Goal: Task Accomplishment & Management: Manage account settings

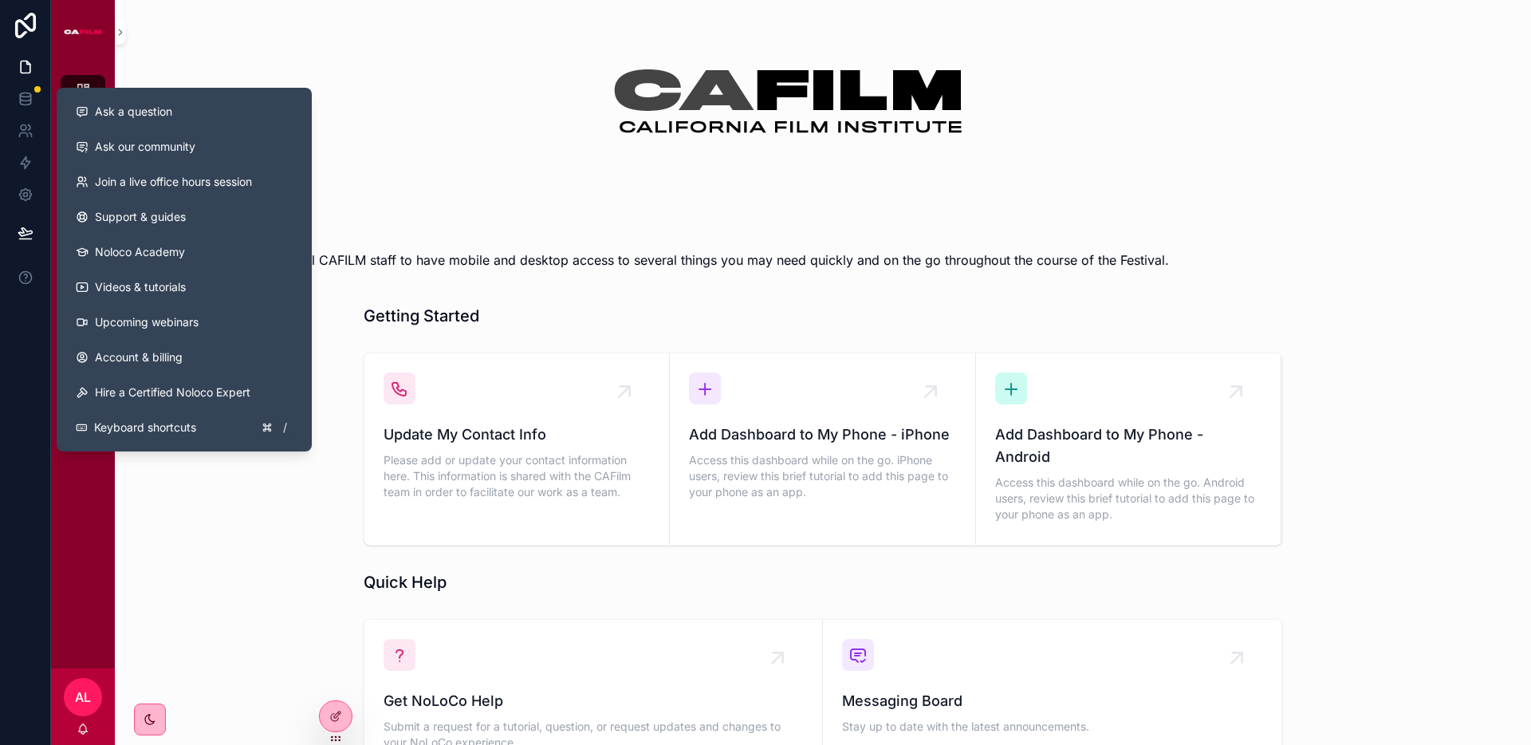
click at [75, 573] on div "Dashboard Message Board Important Links Slack Messages MVFF48 | HIGHLY CONFIDEN…" at bounding box center [83, 366] width 64 height 605
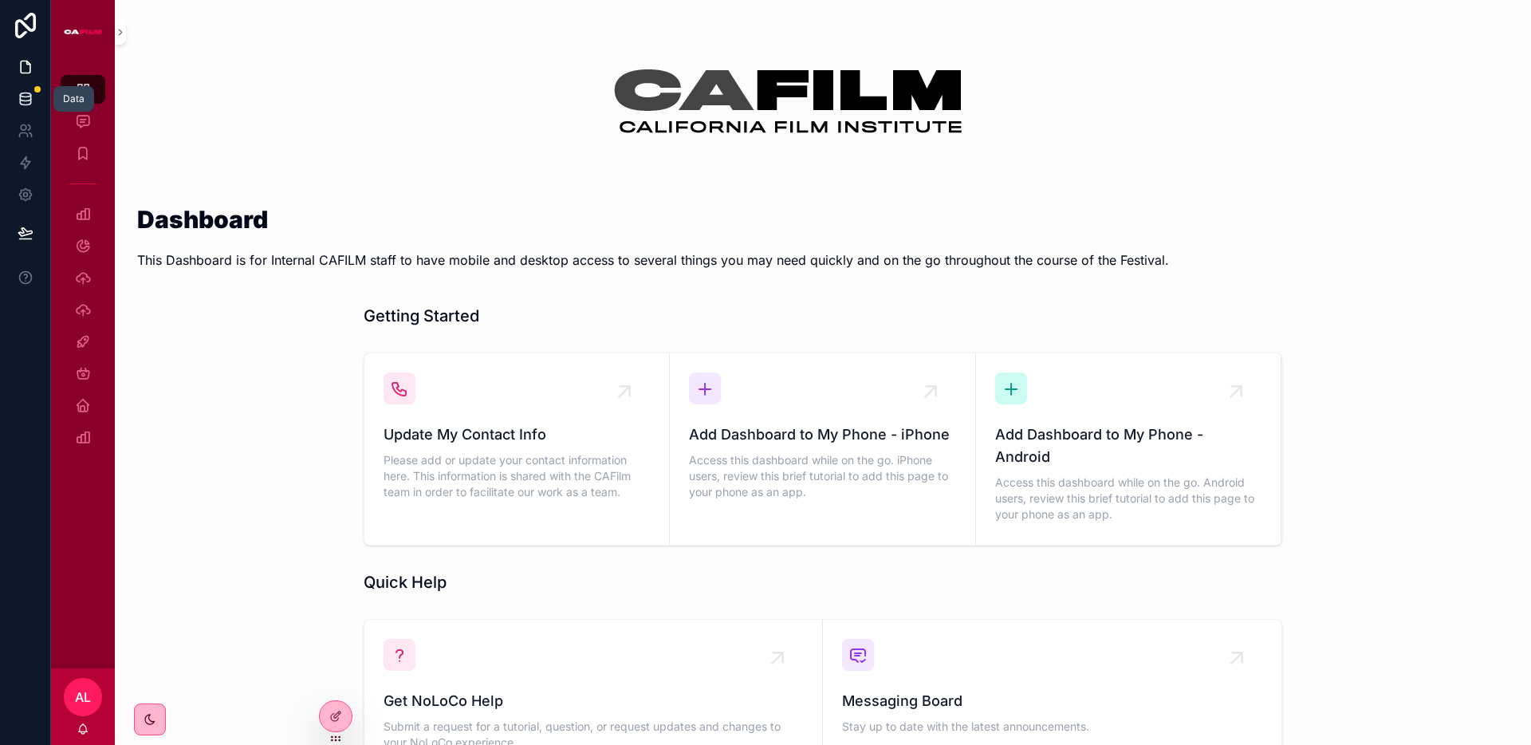
click at [27, 105] on icon at bounding box center [26, 99] width 16 height 16
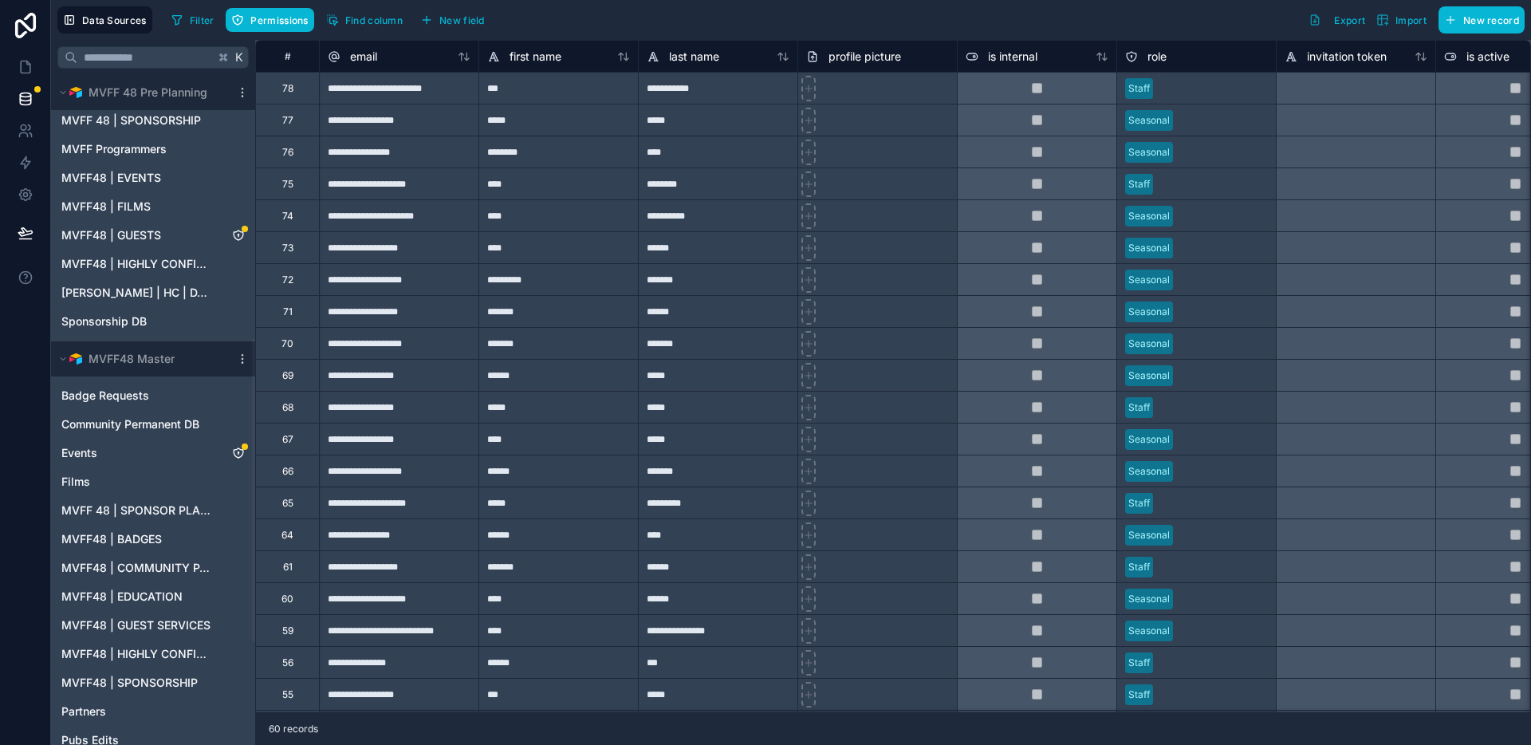
scroll to position [571, 0]
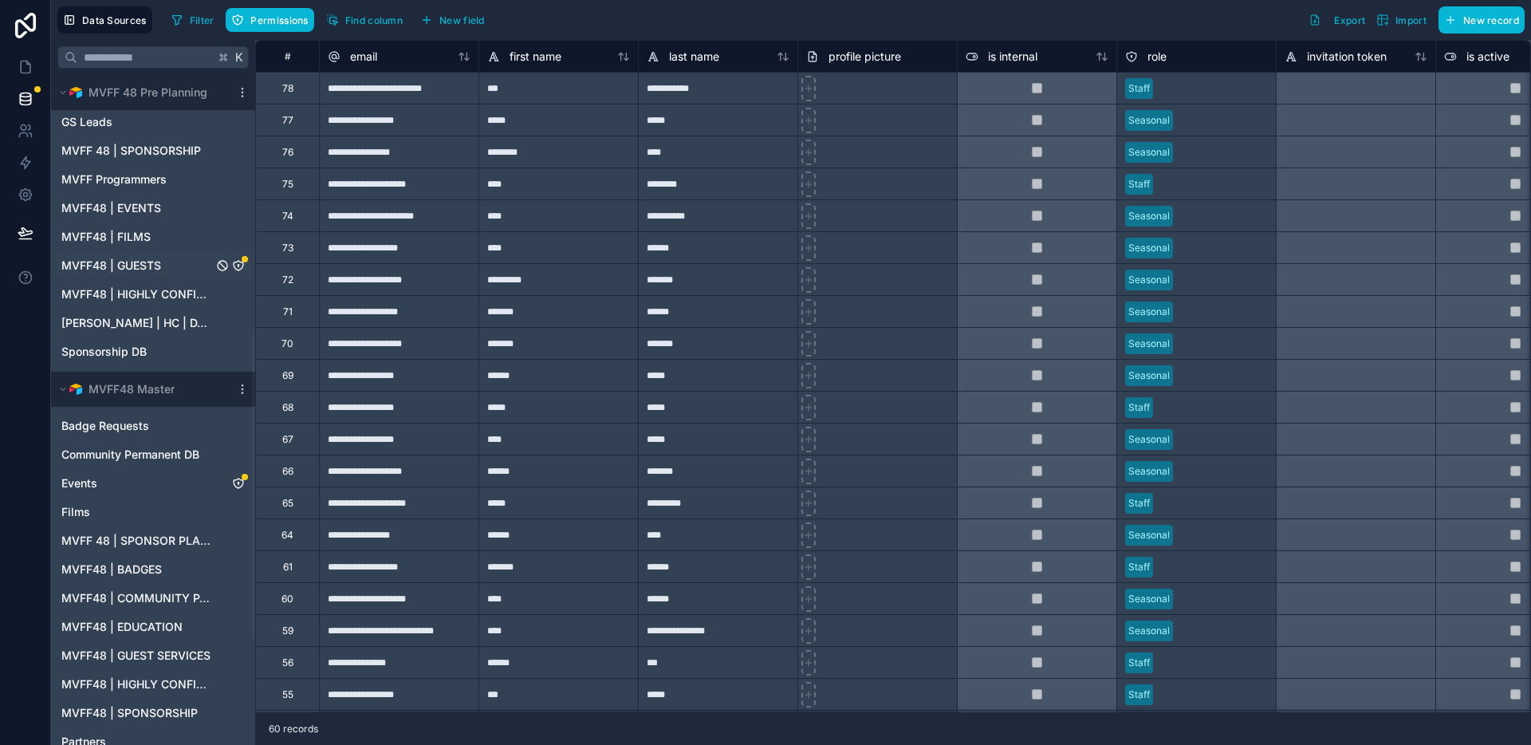
click at [120, 272] on span "MVFF48 | GUESTS" at bounding box center [111, 266] width 100 height 16
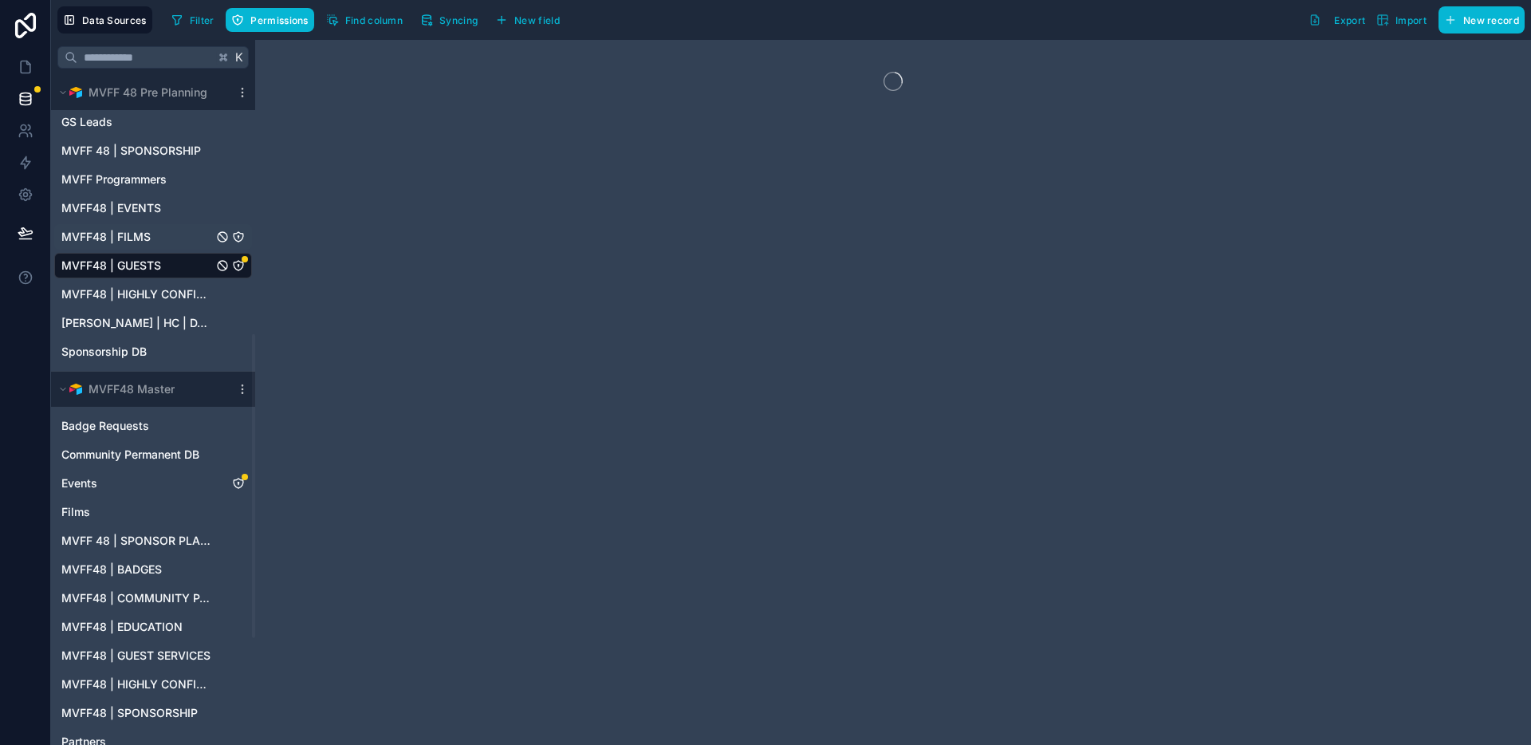
scroll to position [570, 0]
click at [267, 21] on span "Permissions" at bounding box center [278, 20] width 57 height 12
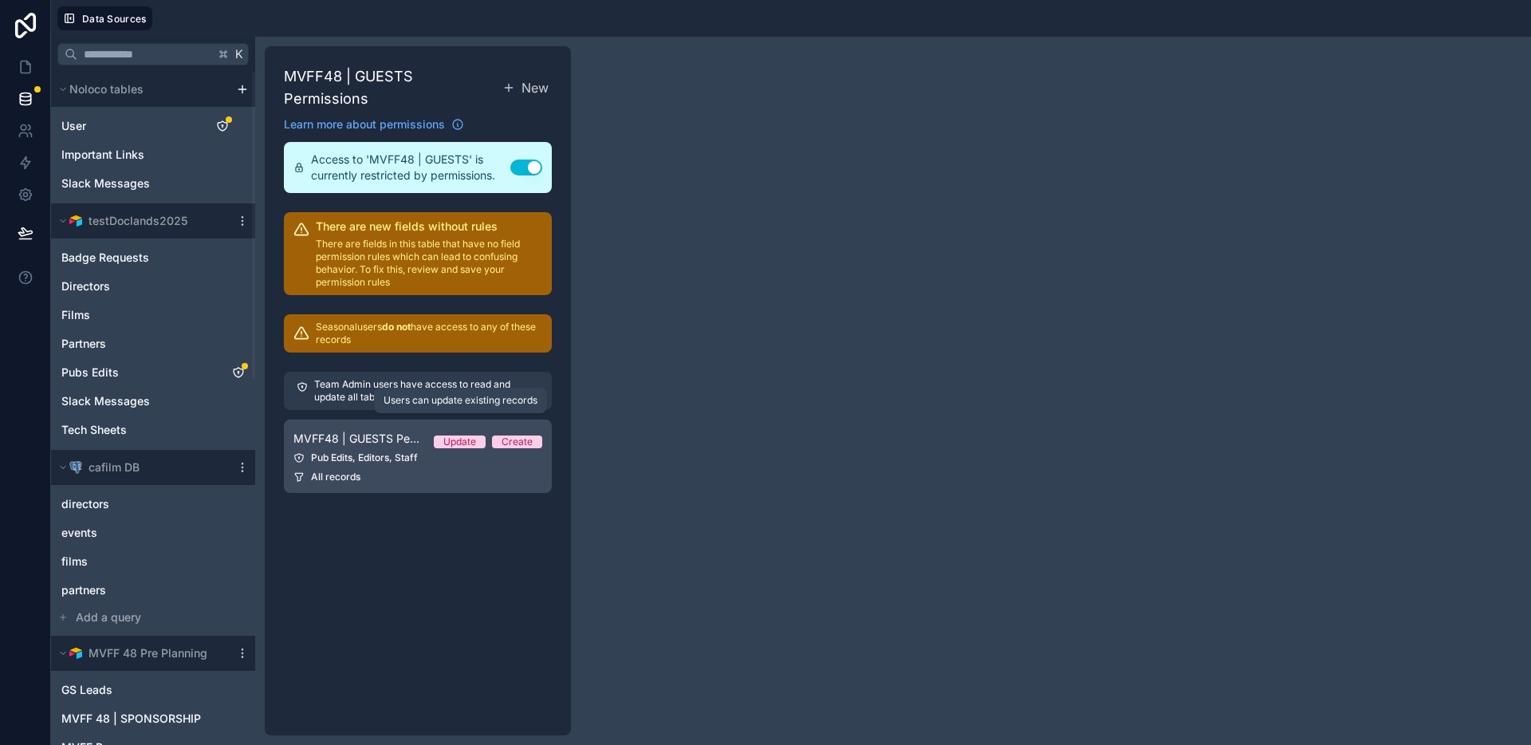
click at [453, 435] on div "Update" at bounding box center [459, 441] width 33 height 13
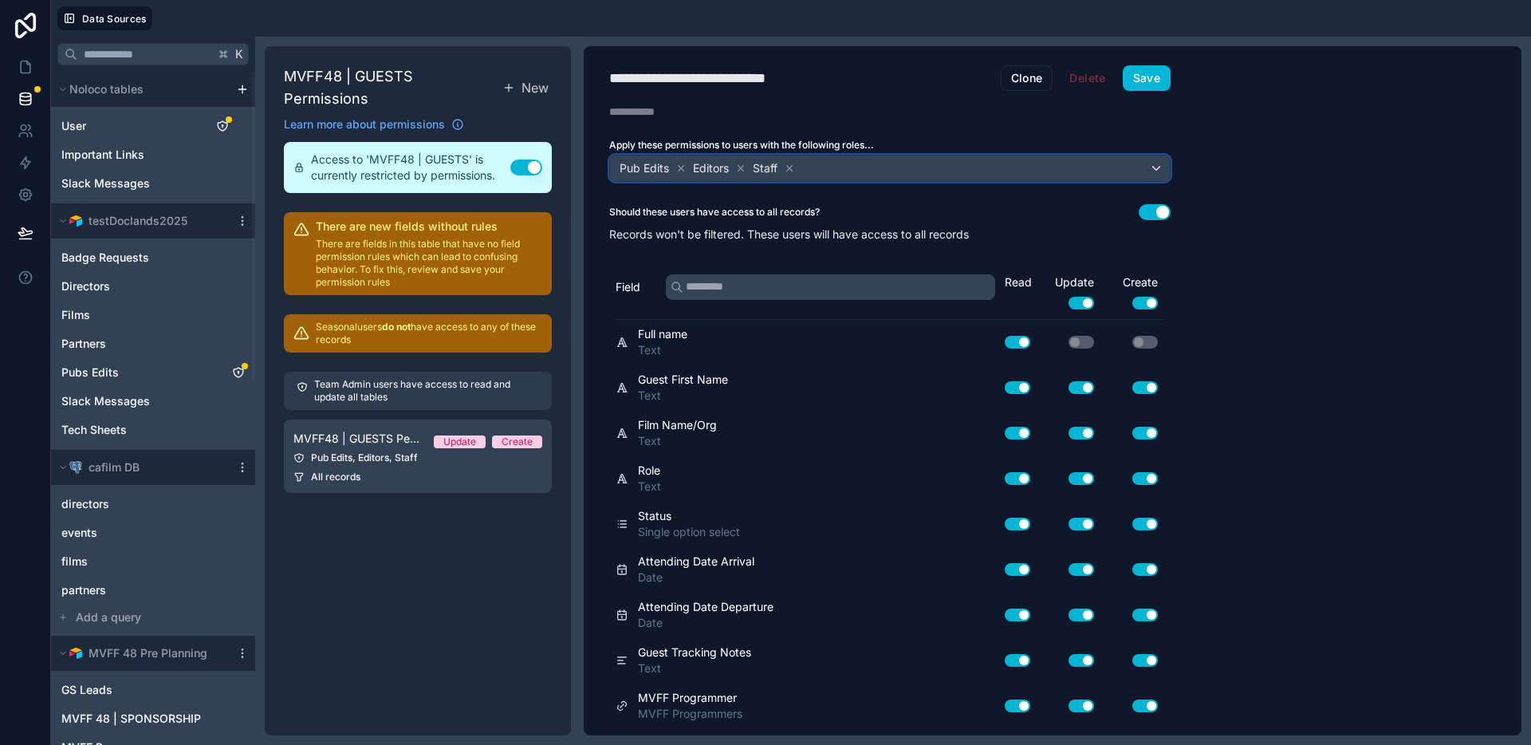
click at [975, 172] on div "Pub Edits Editors Staff" at bounding box center [890, 169] width 560 height 26
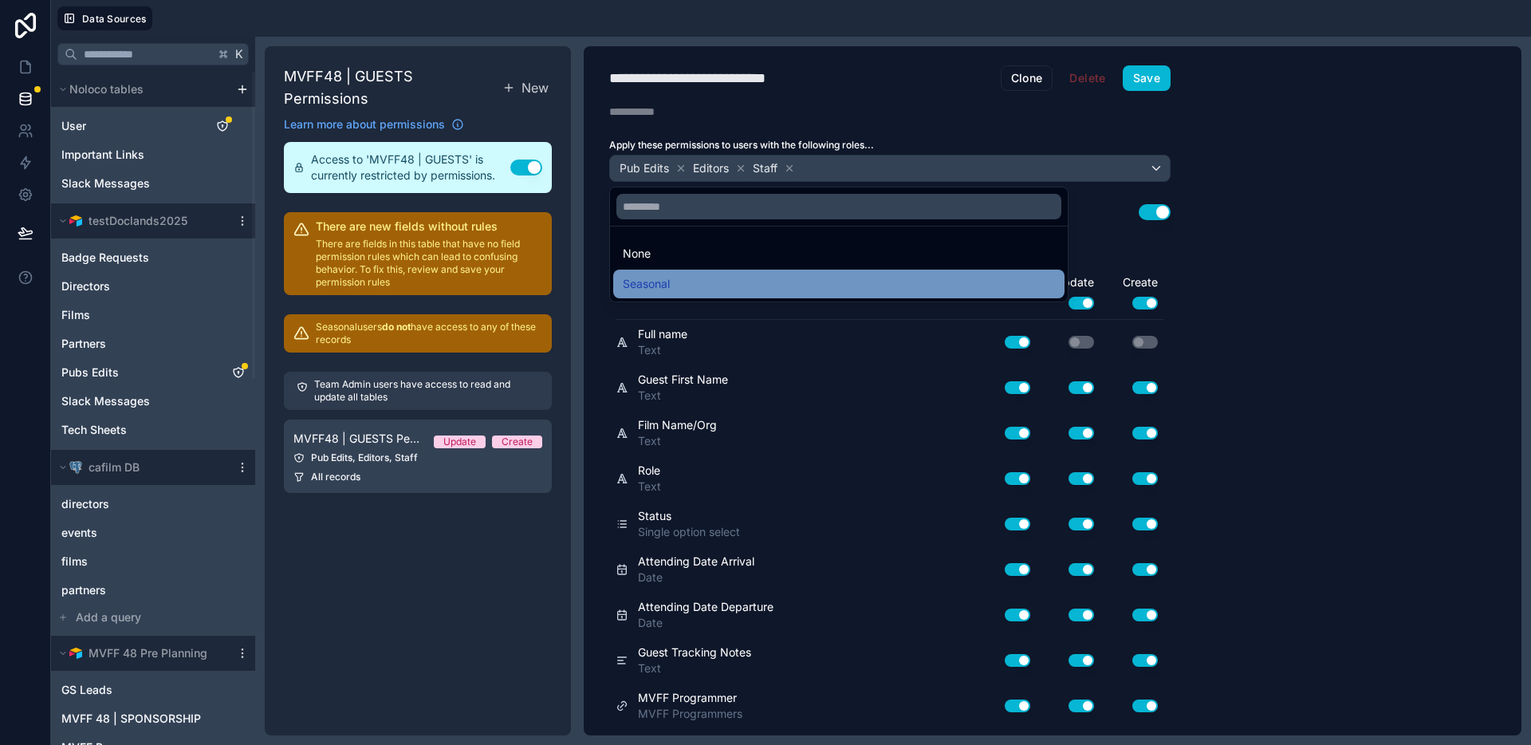
click at [693, 279] on div "Seasonal" at bounding box center [839, 283] width 432 height 19
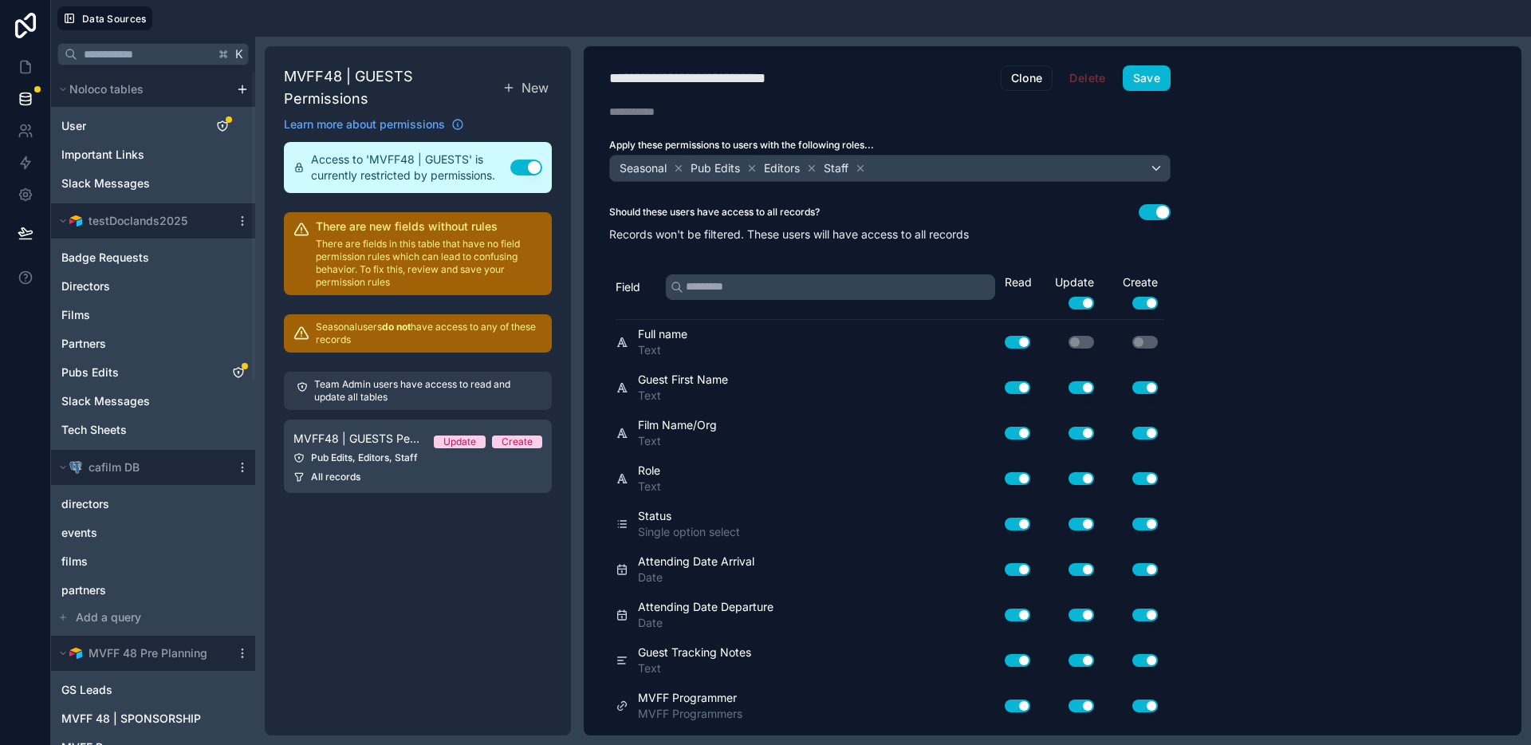
drag, startPoint x: 455, startPoint y: 550, endPoint x: 482, endPoint y: 509, distance: 49.5
click at [451, 549] on div "MVFF48 | GUESTS Permissions New Learn more about permissions Access to 'MVFF48 …" at bounding box center [418, 390] width 306 height 689
click at [1140, 79] on button "Save" at bounding box center [1147, 78] width 48 height 26
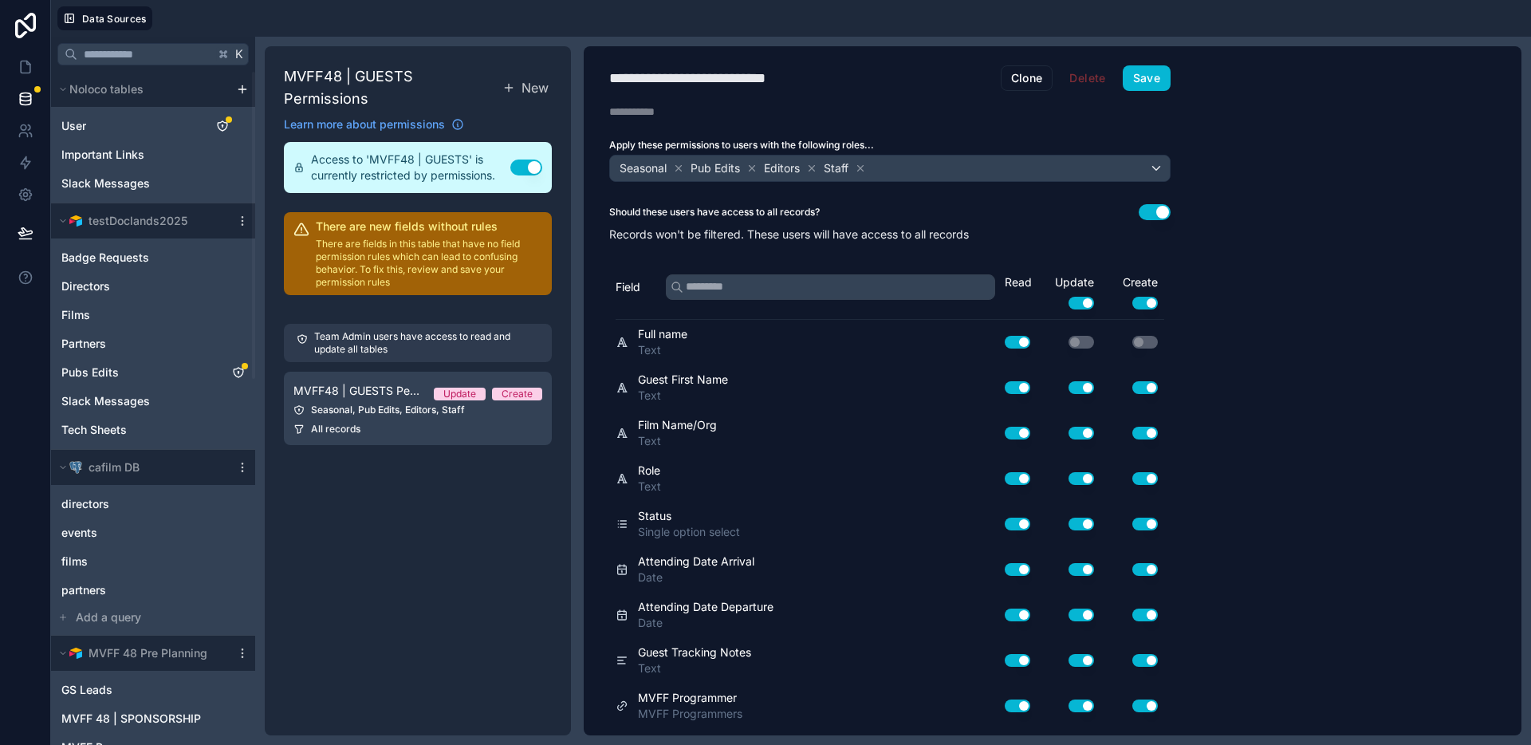
click at [514, 160] on button "Use setting" at bounding box center [526, 168] width 32 height 16
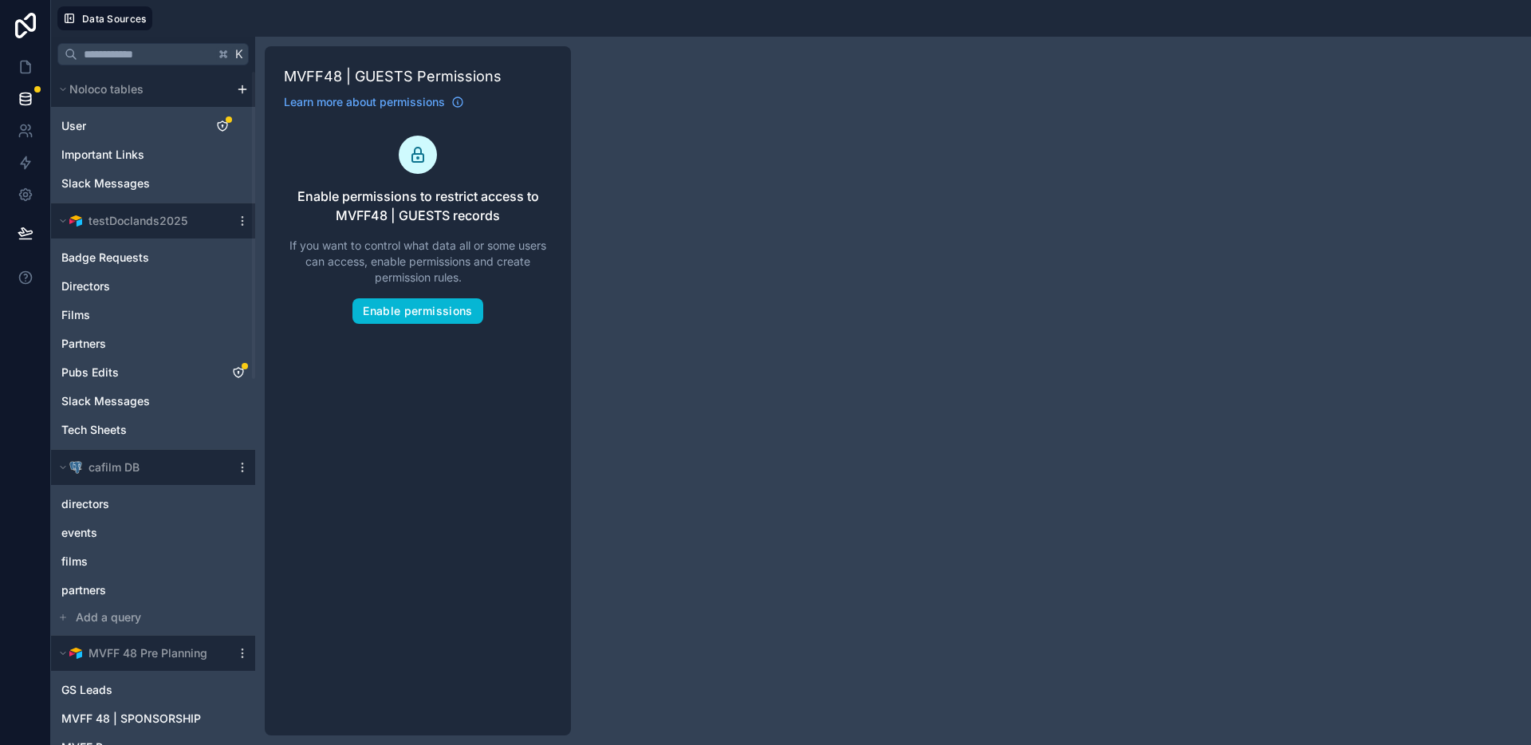
click at [500, 352] on div "MVFF48 | GUESTS Permissions Learn more about permissions Enable permissions to …" at bounding box center [418, 390] width 306 height 689
click at [18, 236] on icon at bounding box center [26, 233] width 16 height 16
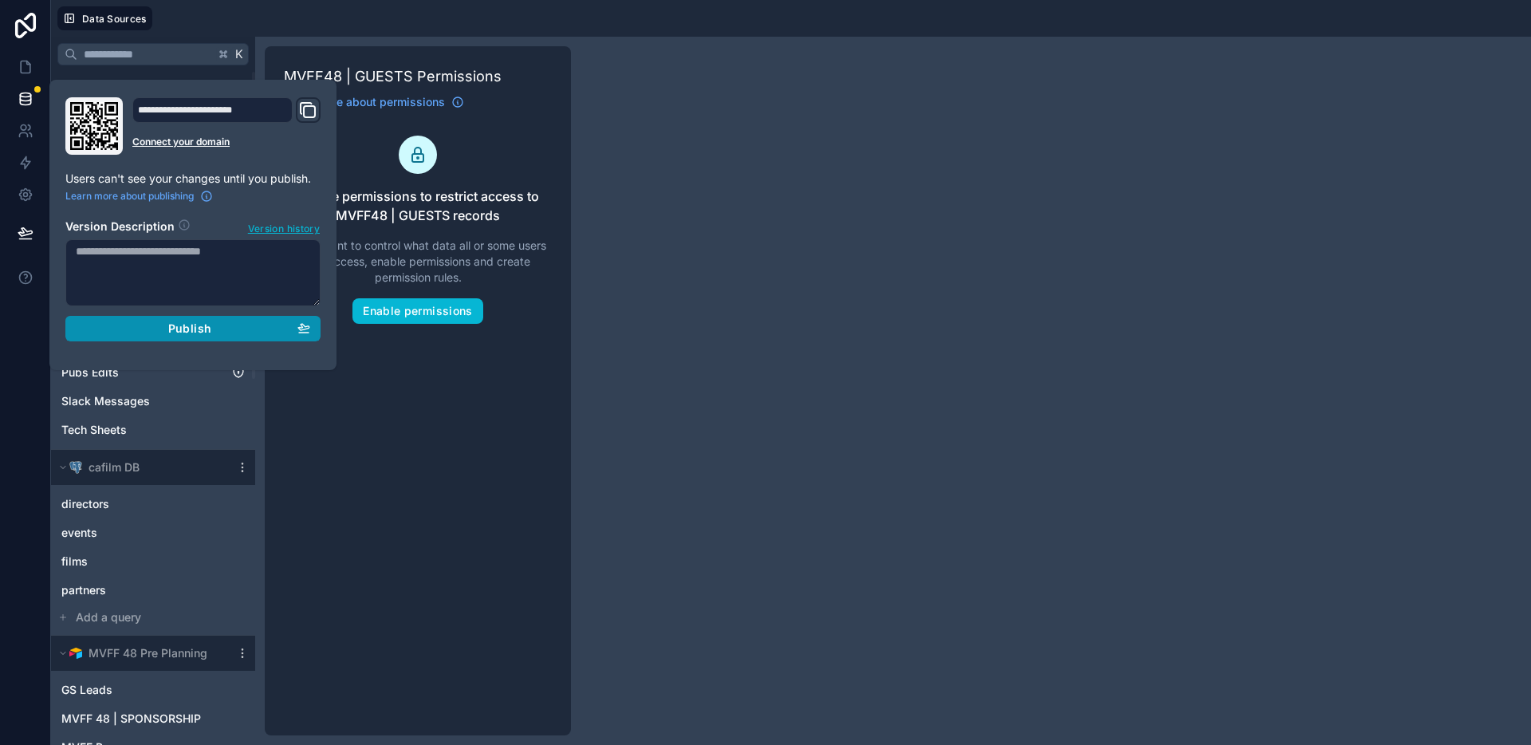
click at [219, 334] on div "Publish" at bounding box center [193, 328] width 234 height 14
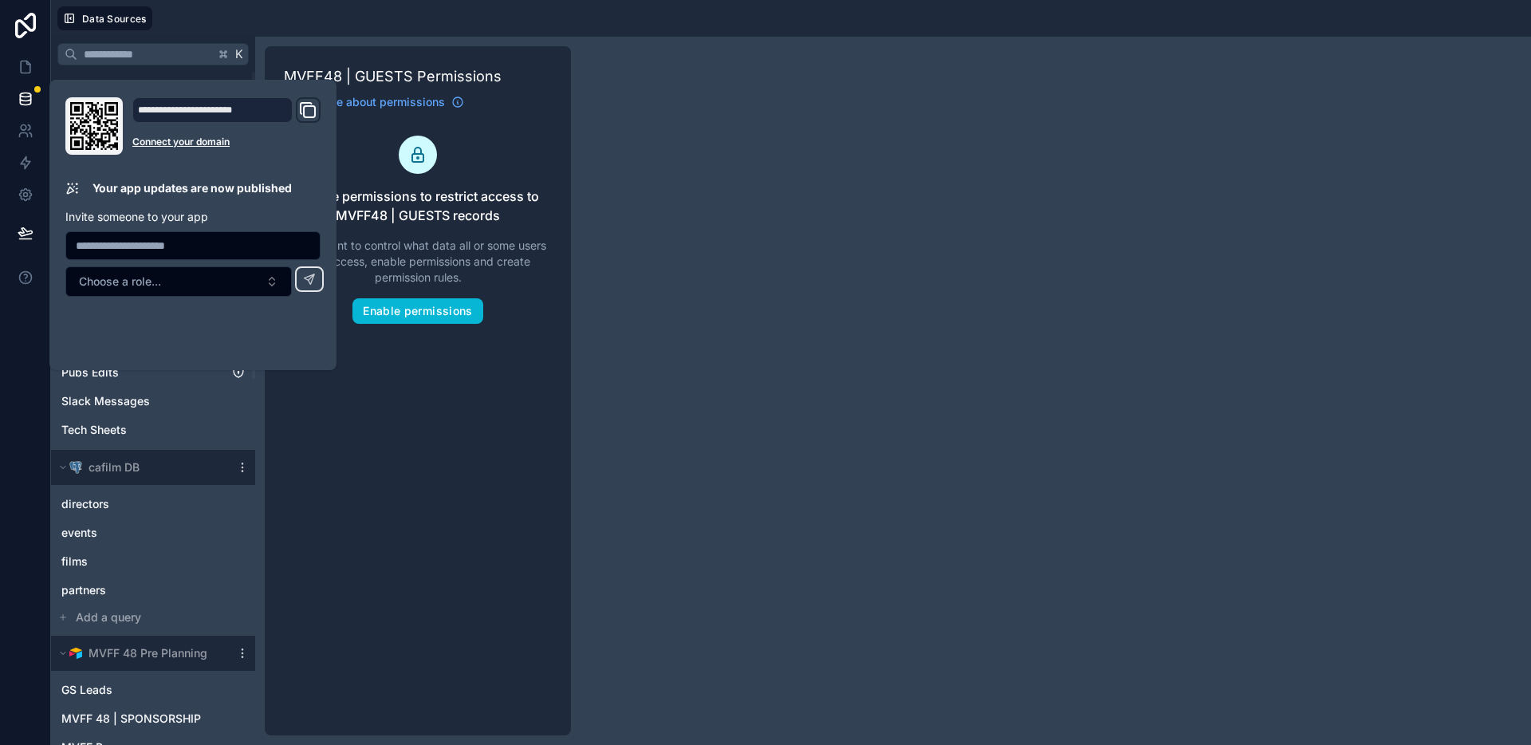
click at [388, 411] on div "MVFF48 | GUESTS Permissions Learn more about permissions Enable permissions to …" at bounding box center [418, 390] width 306 height 689
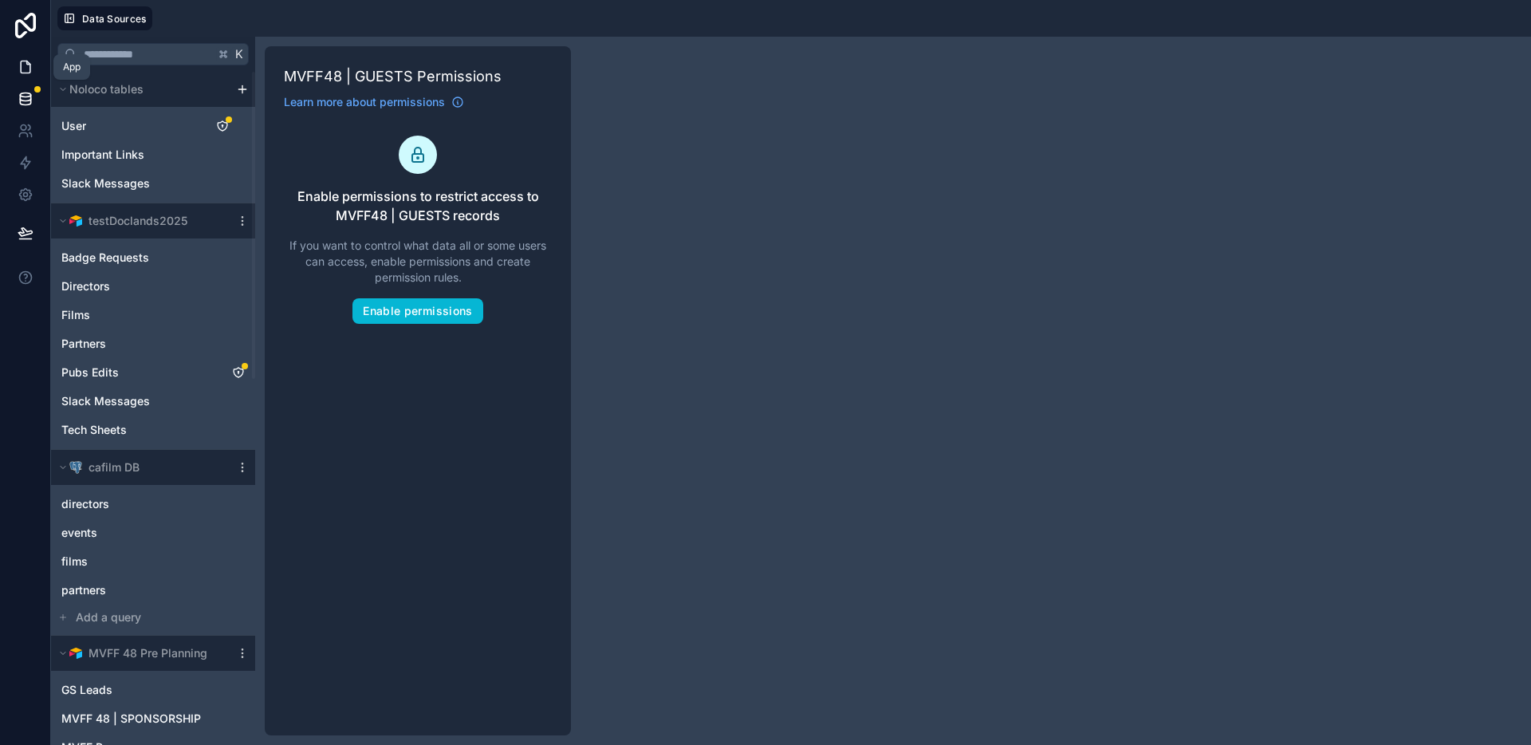
click at [21, 63] on icon at bounding box center [26, 67] width 16 height 16
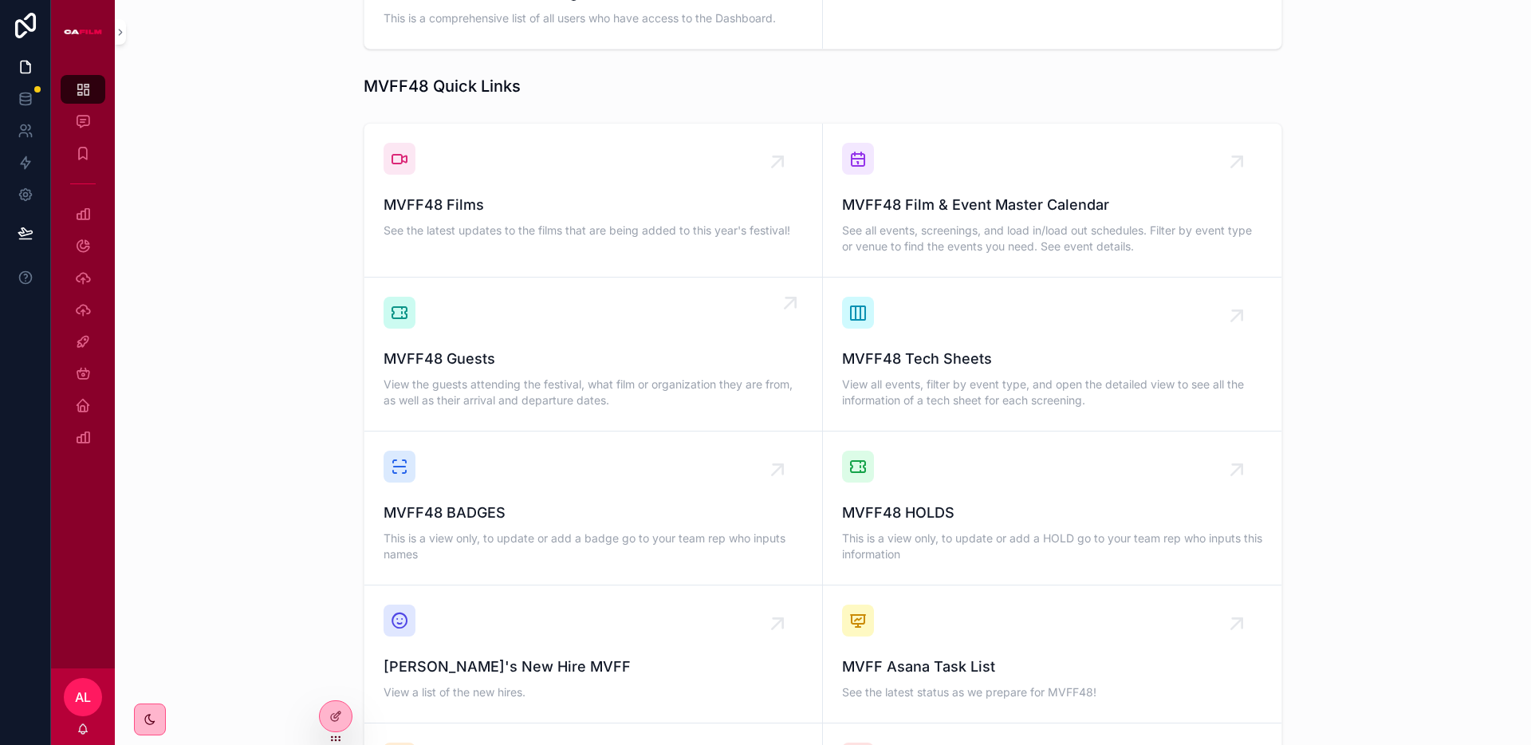
scroll to position [992, 0]
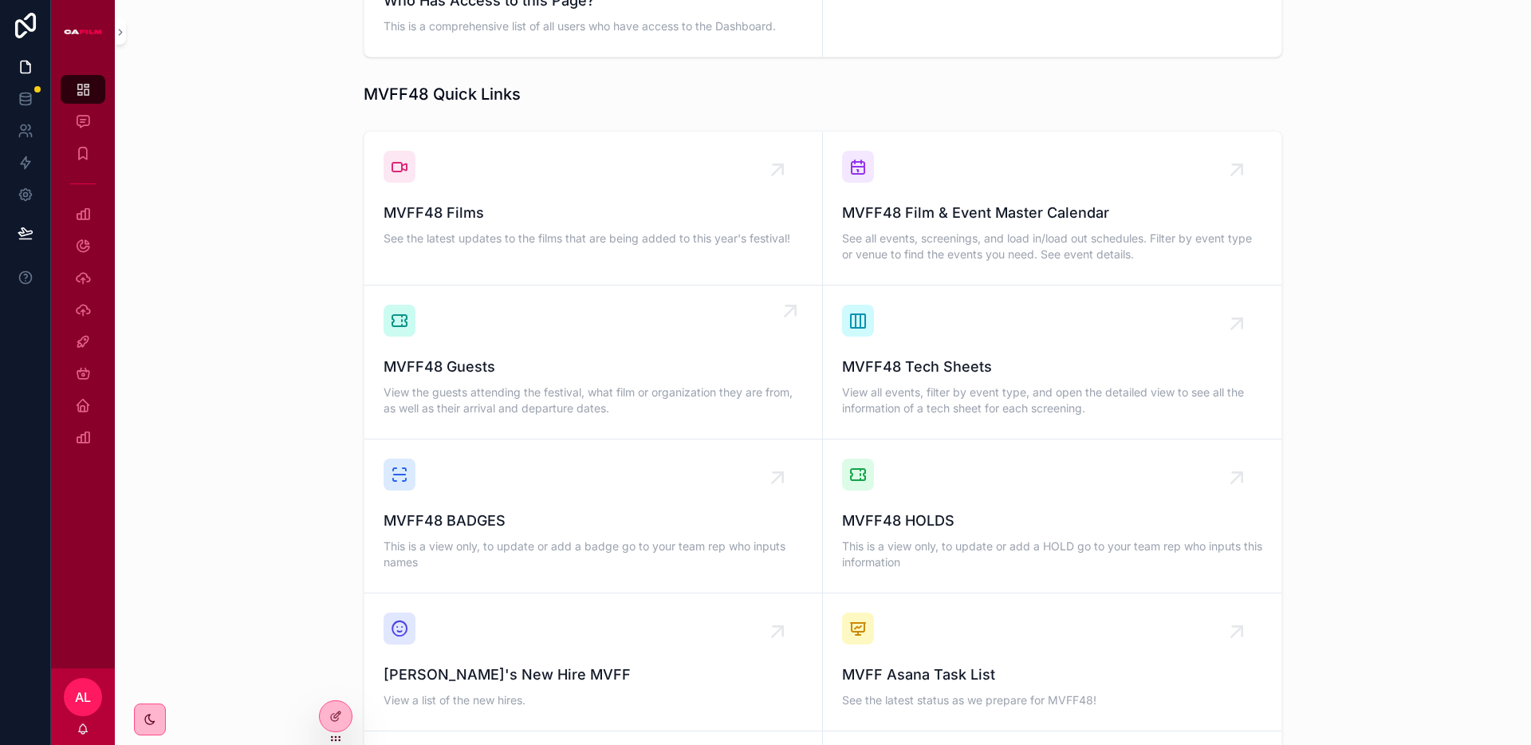
click at [734, 319] on div "MVFF48 Guests View the guests attending the festival, what film or organization…" at bounding box center [593, 362] width 419 height 115
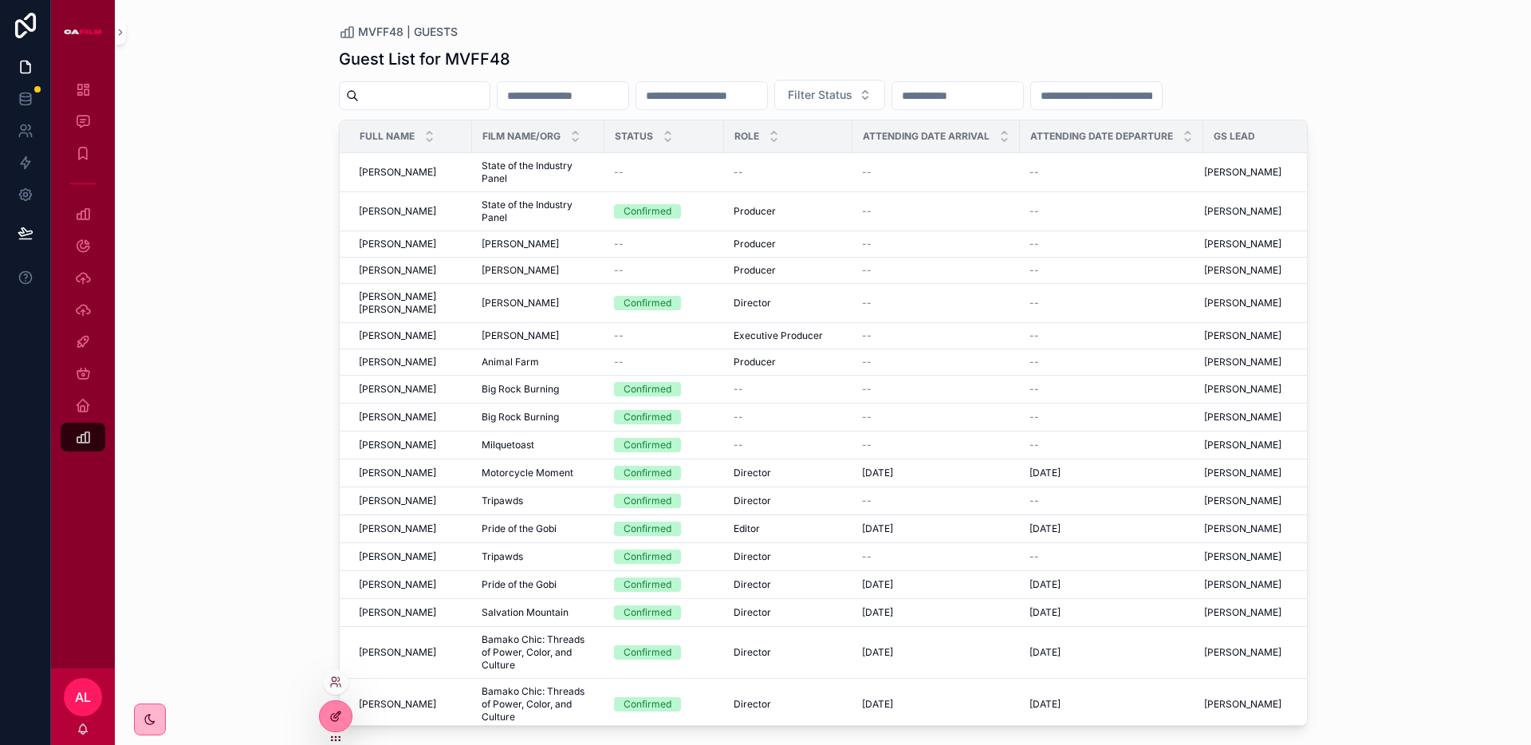
click at [337, 718] on icon at bounding box center [334, 717] width 7 height 7
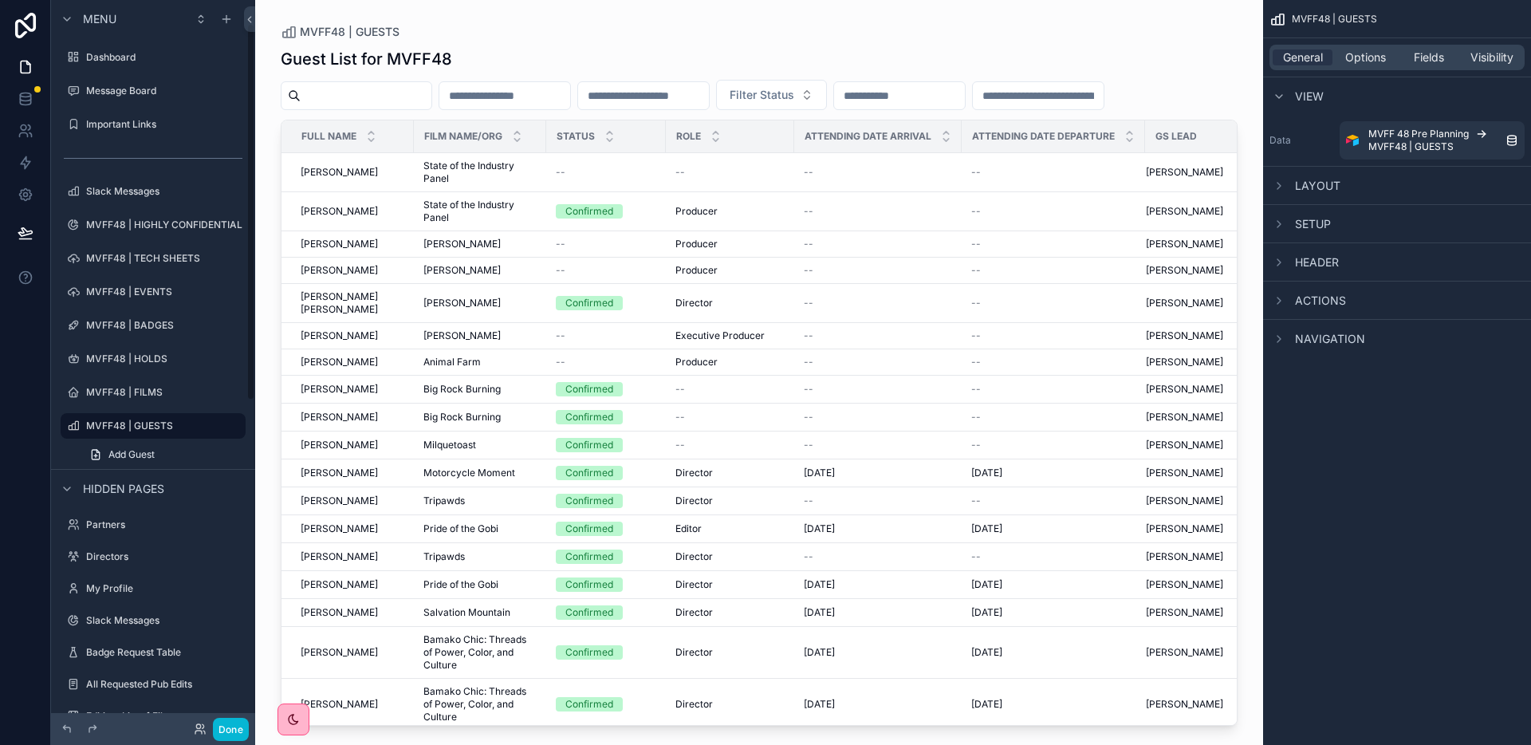
scroll to position [45, 0]
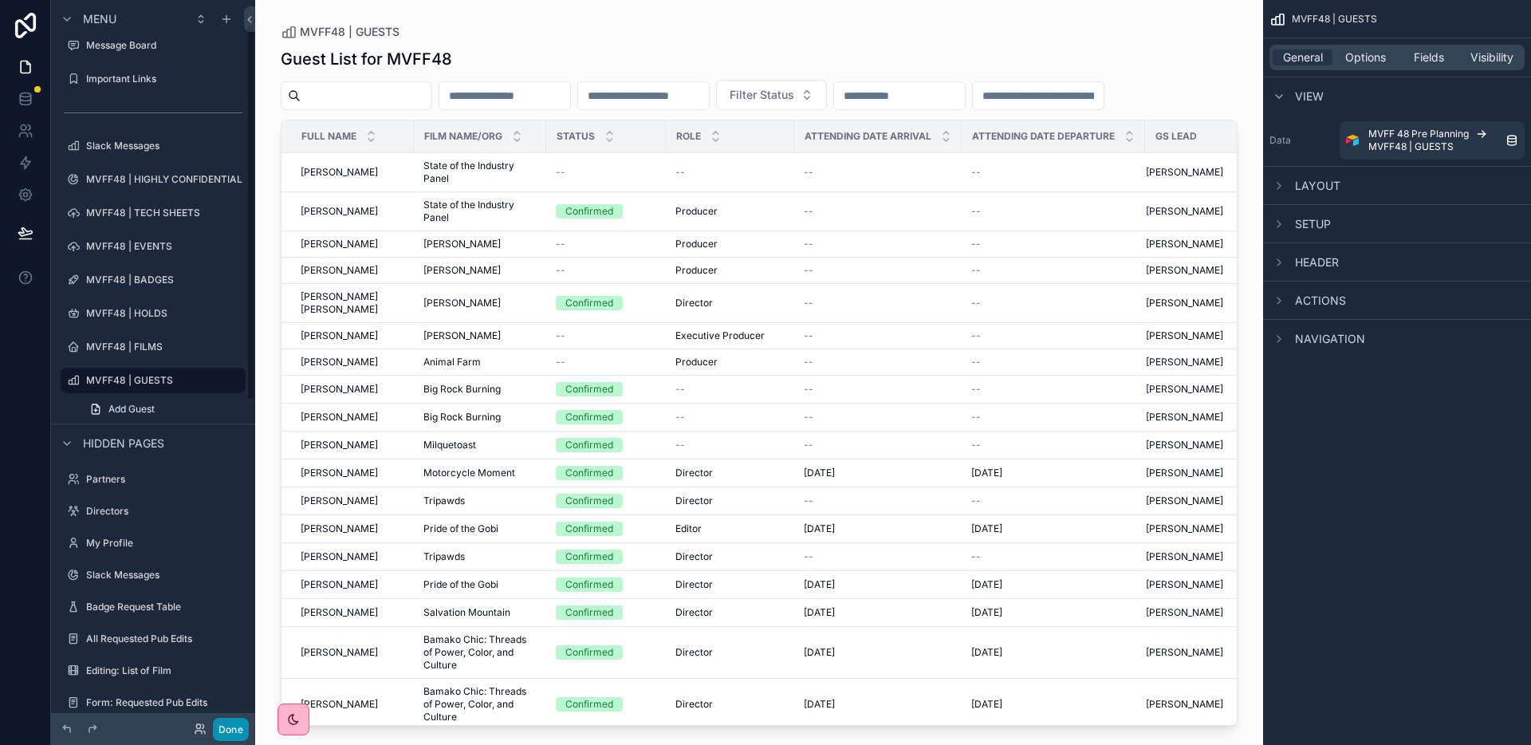
click at [215, 730] on button "Done" at bounding box center [231, 729] width 36 height 23
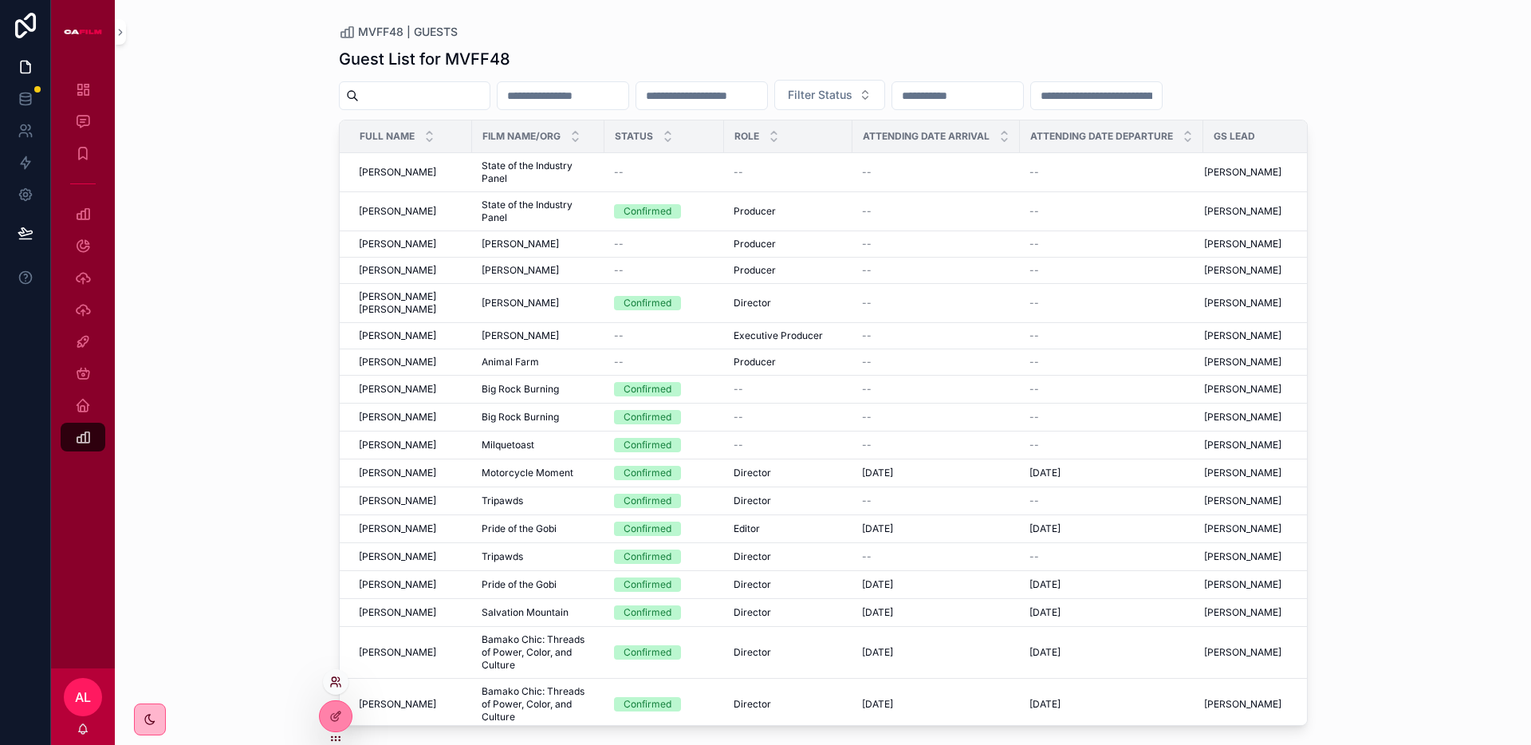
click at [337, 682] on icon at bounding box center [335, 682] width 13 height 13
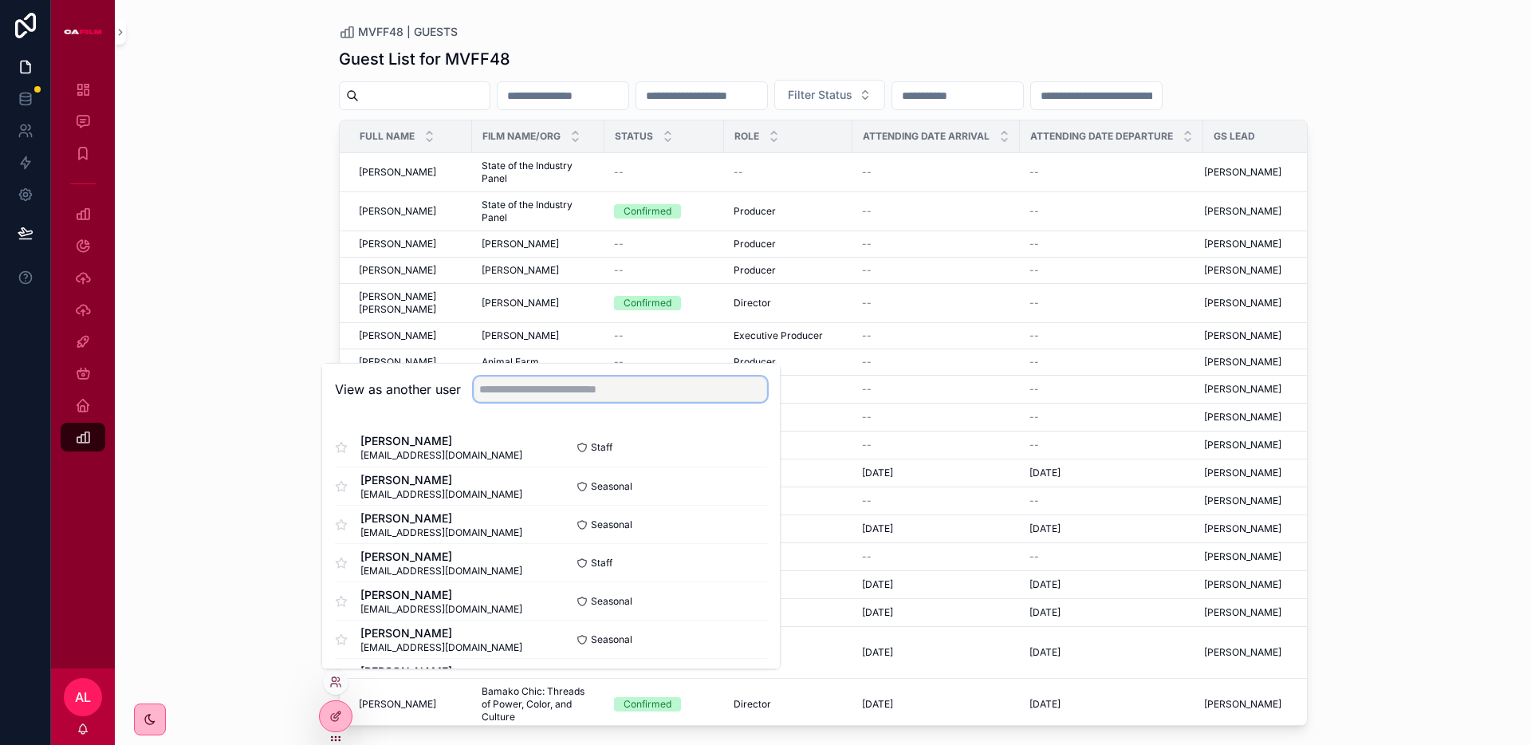
click at [611, 392] on input "text" at bounding box center [620, 389] width 293 height 26
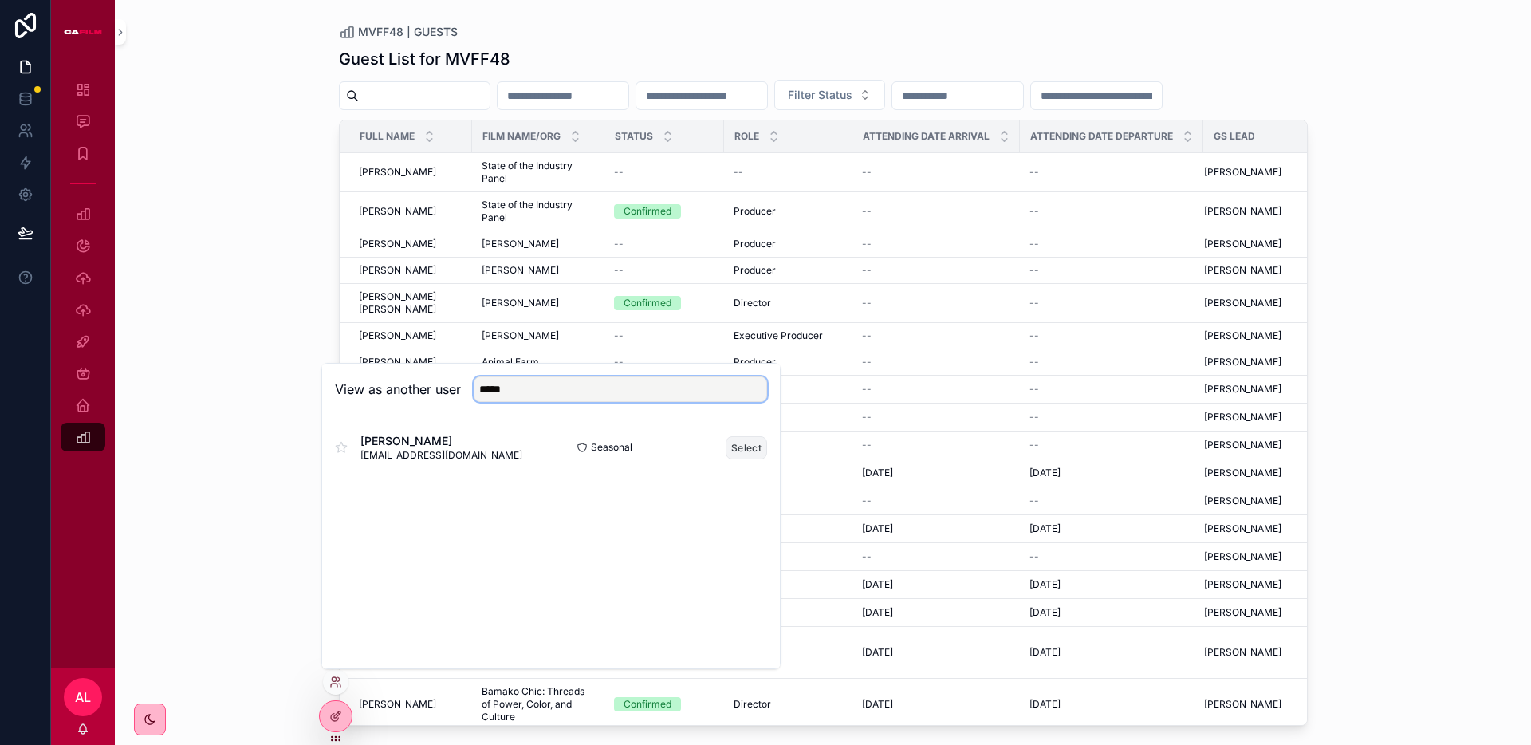
type input "*****"
click at [751, 448] on button "Select" at bounding box center [746, 447] width 41 height 23
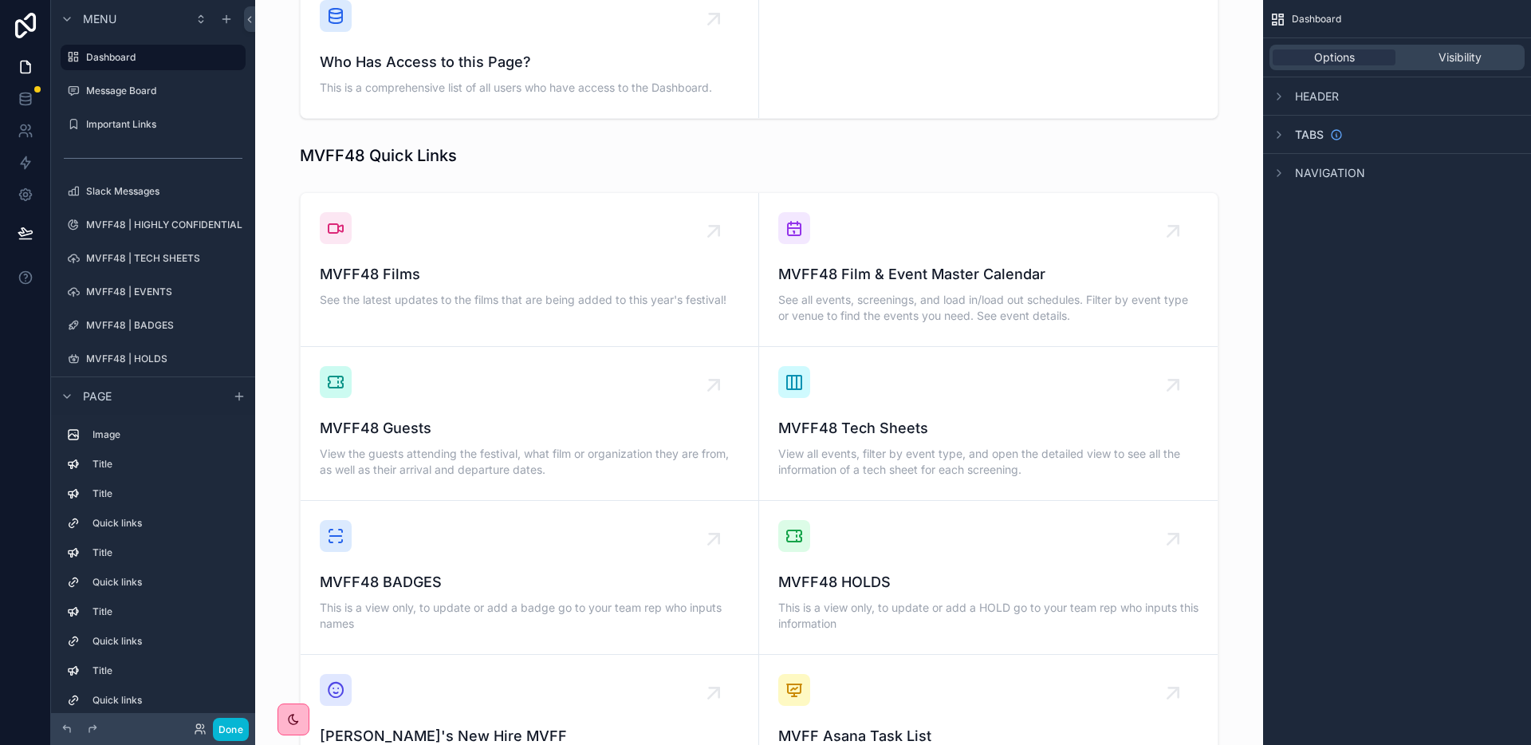
scroll to position [952, 0]
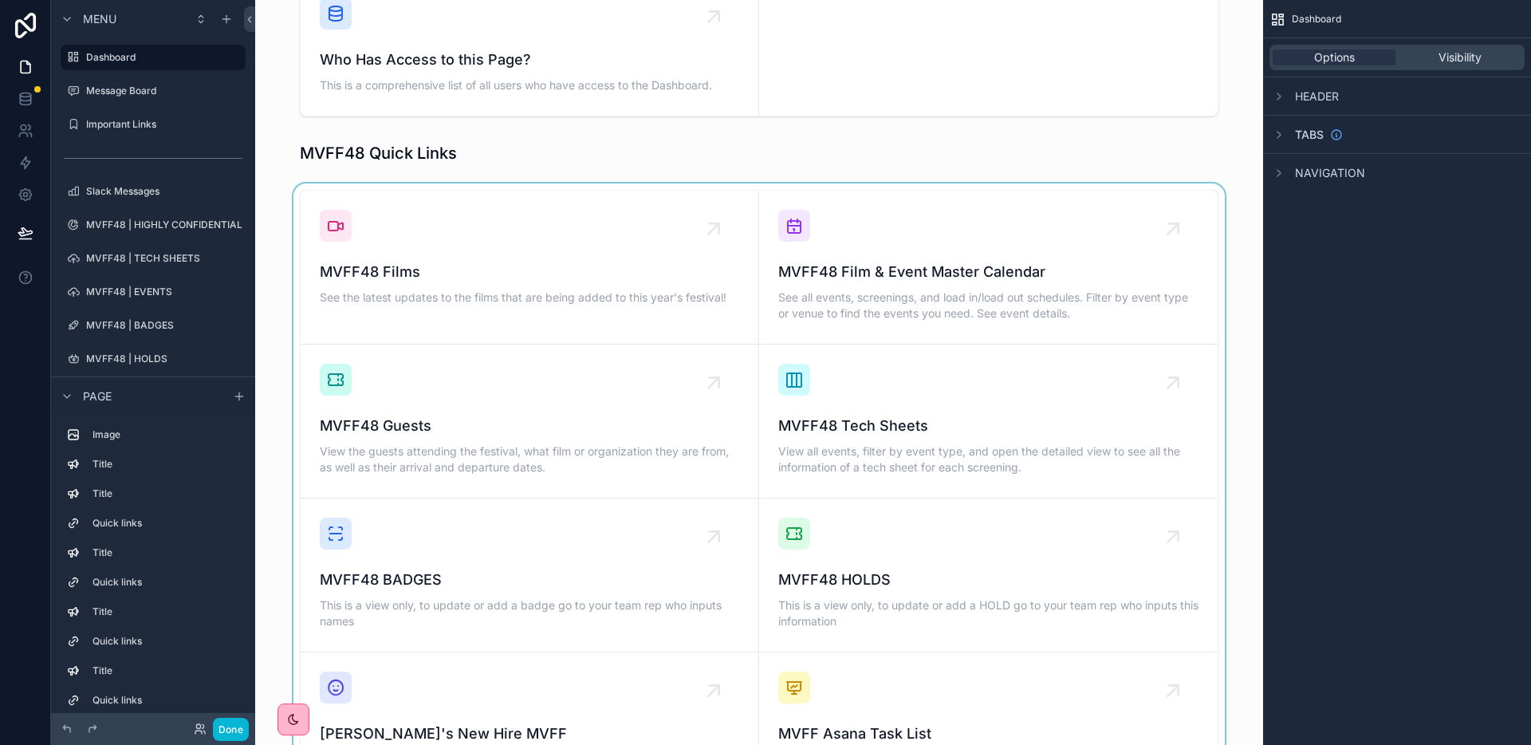
click at [412, 404] on div "scrollable content" at bounding box center [759, 635] width 983 height 905
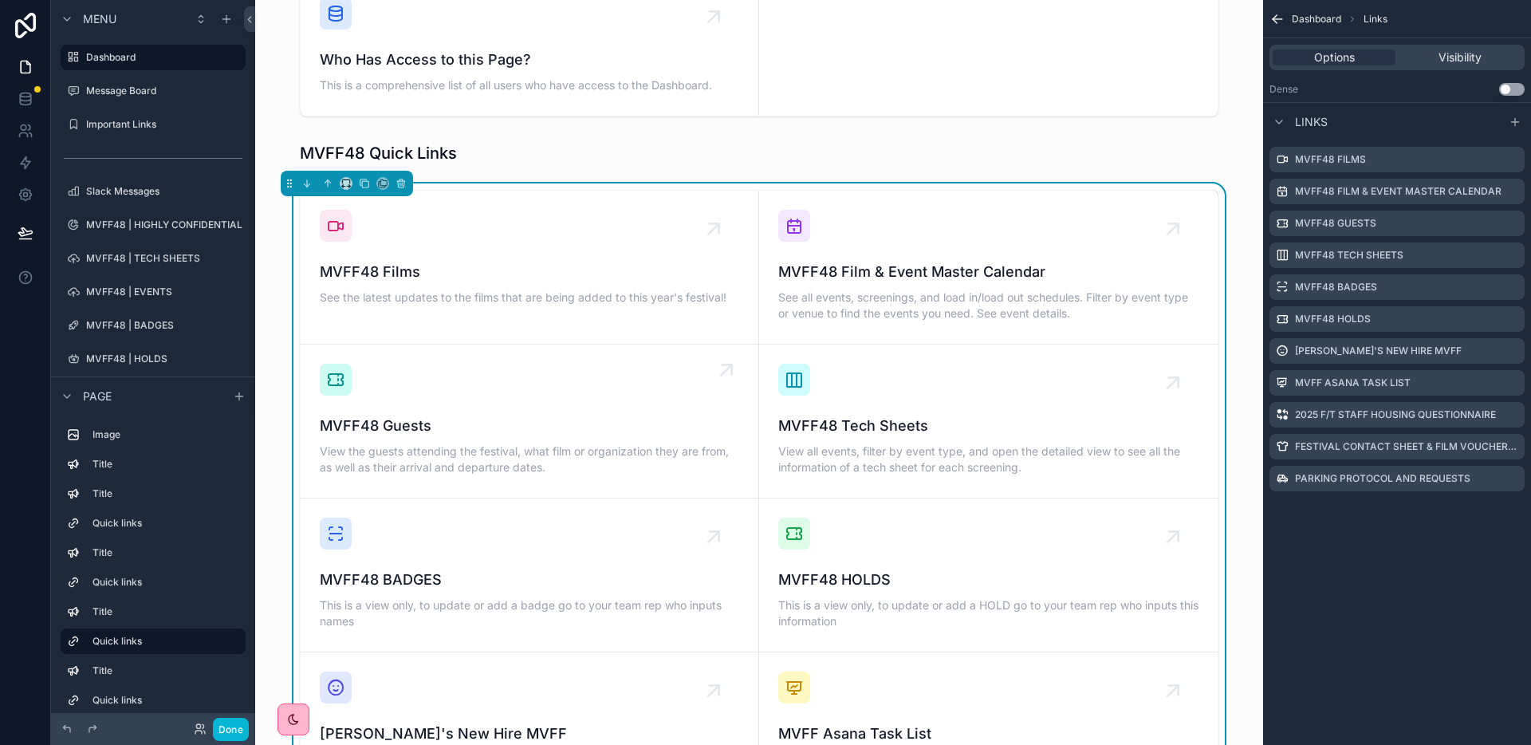
scroll to position [949, 0]
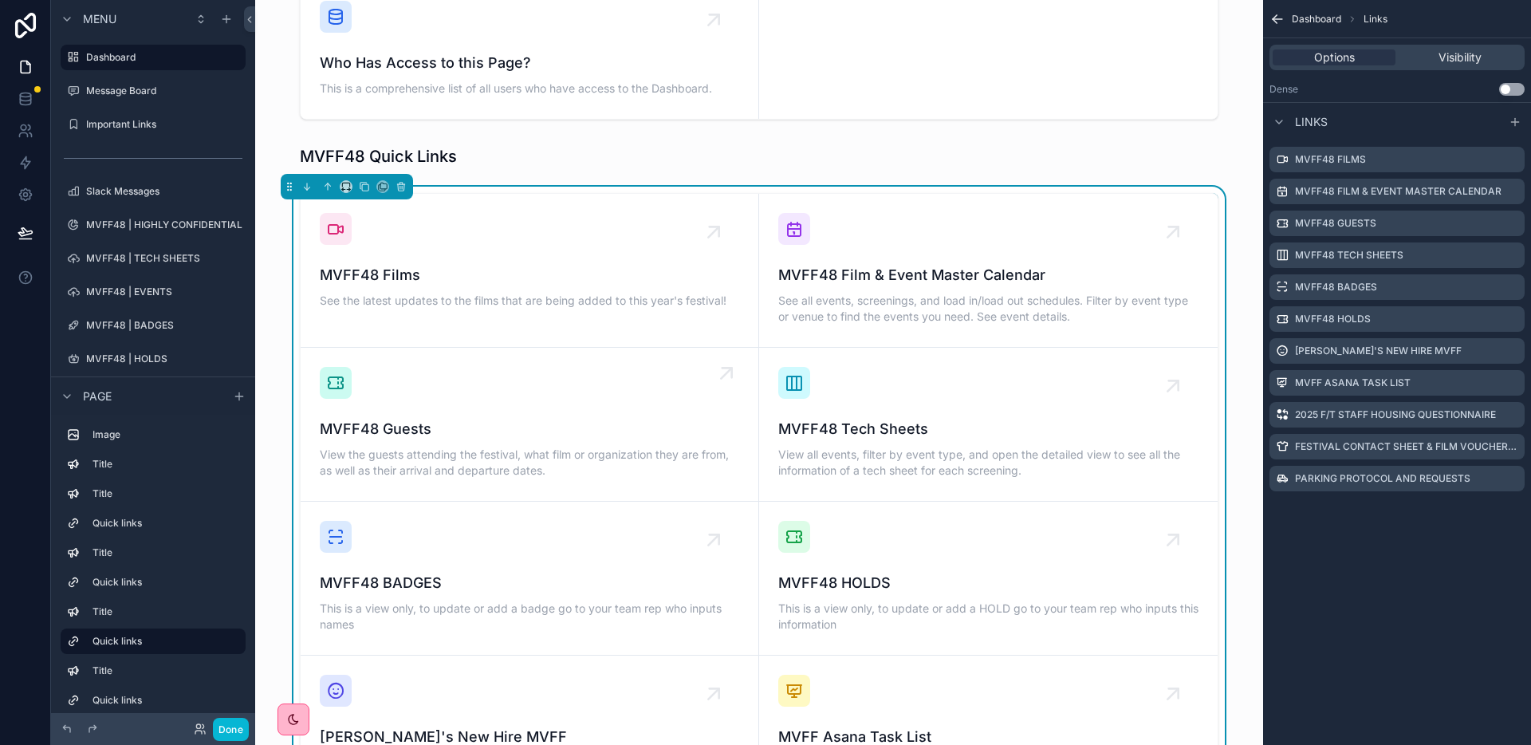
click at [514, 391] on div "MVFF48 Guests View the guests attending the festival, what film or organization…" at bounding box center [529, 424] width 419 height 115
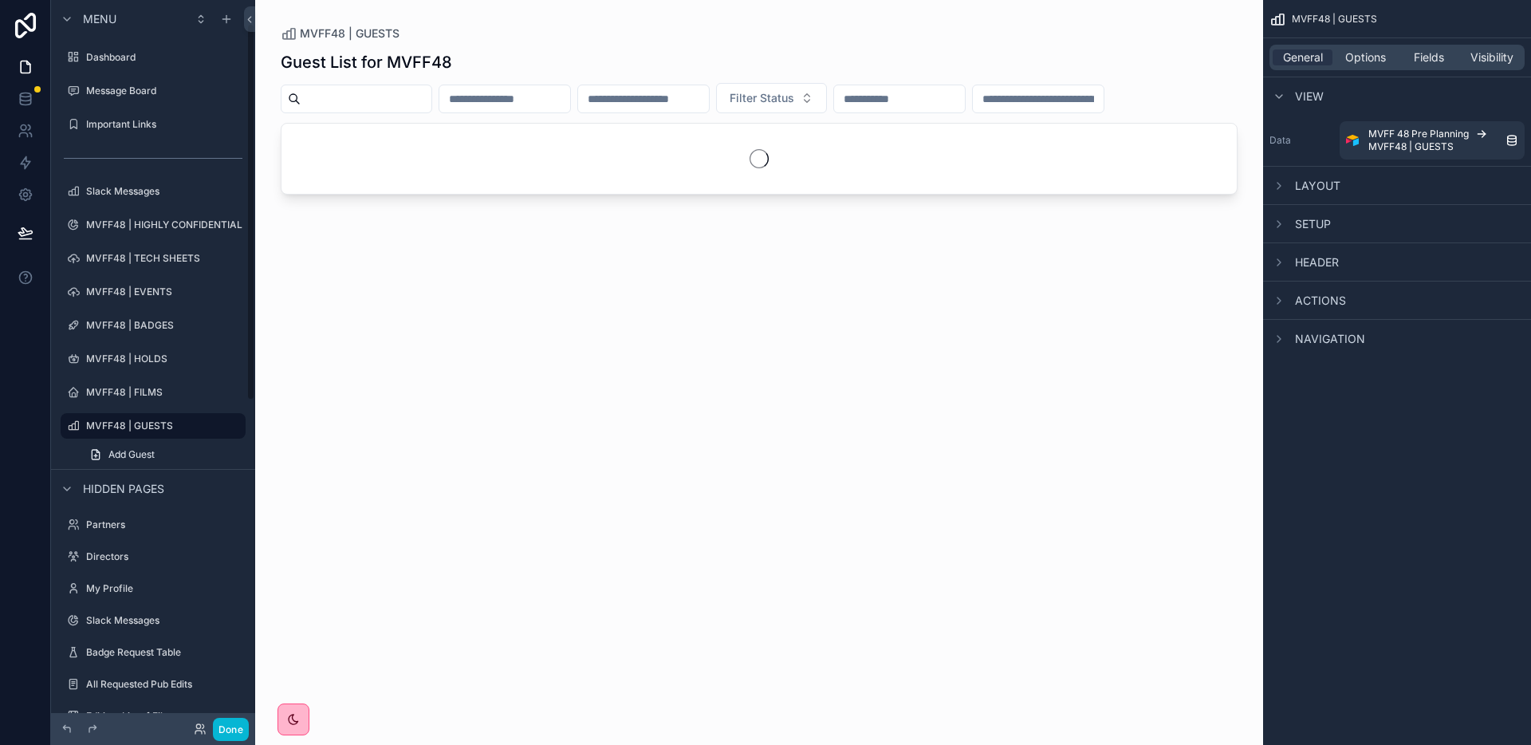
scroll to position [45, 0]
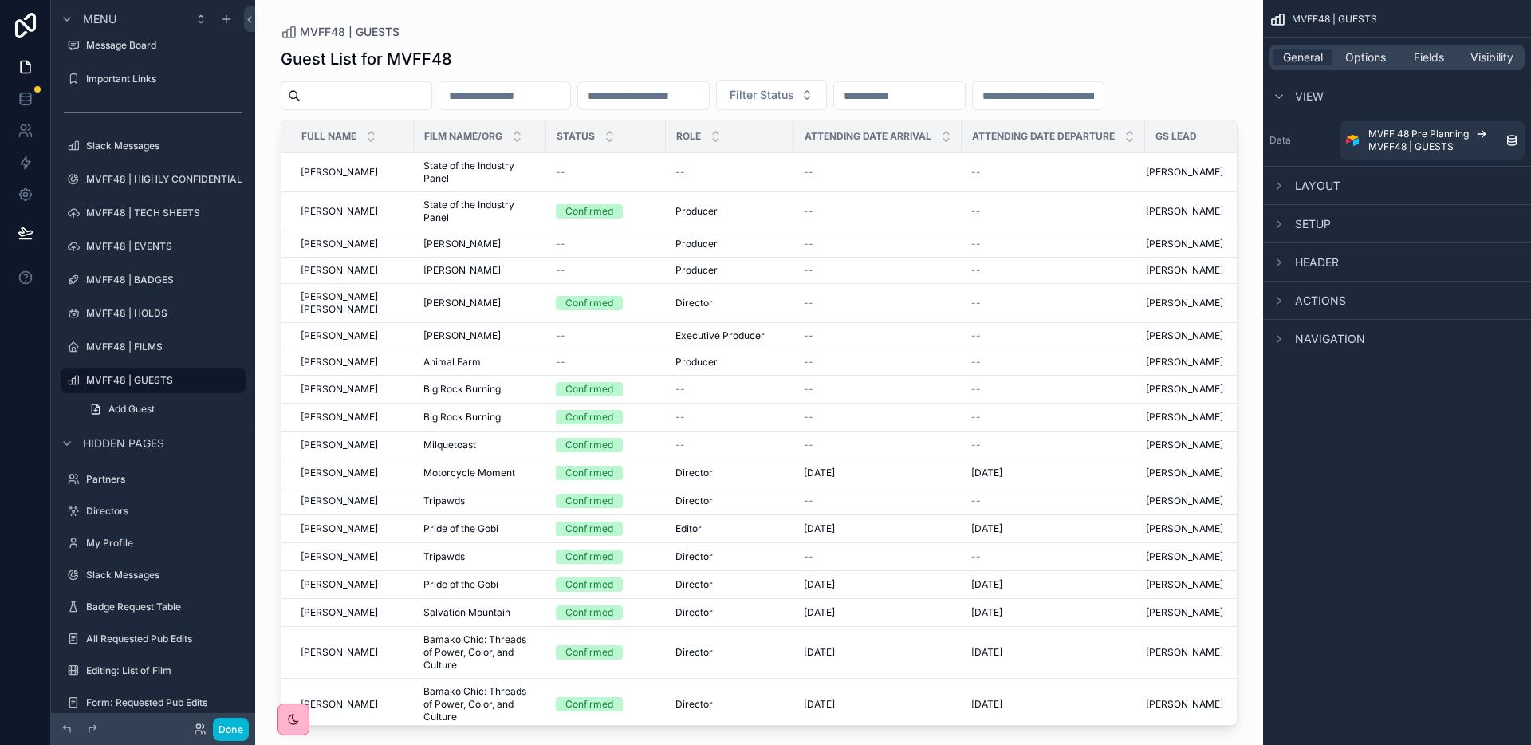
click at [1237, 373] on div "scrollable content" at bounding box center [759, 363] width 1008 height 726
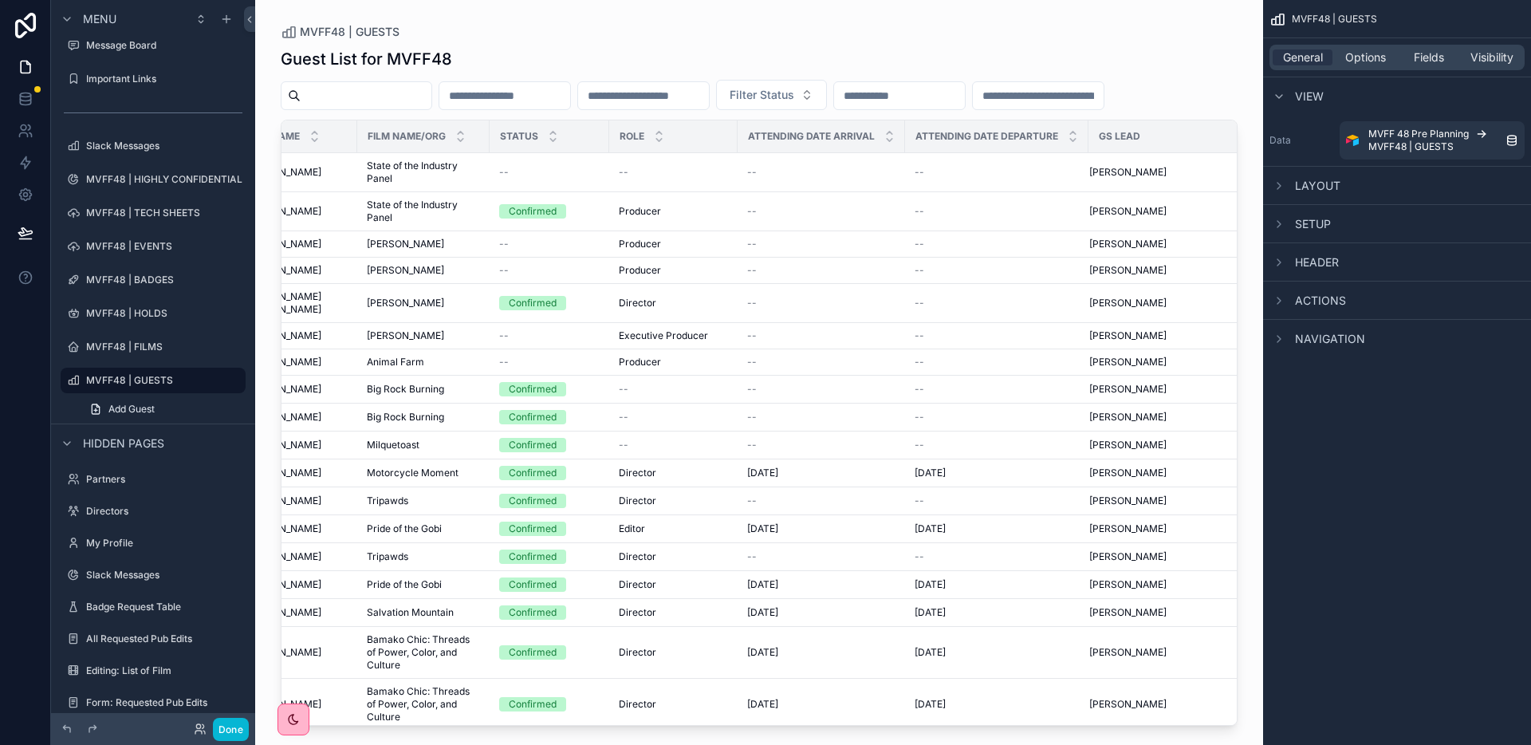
scroll to position [0, 0]
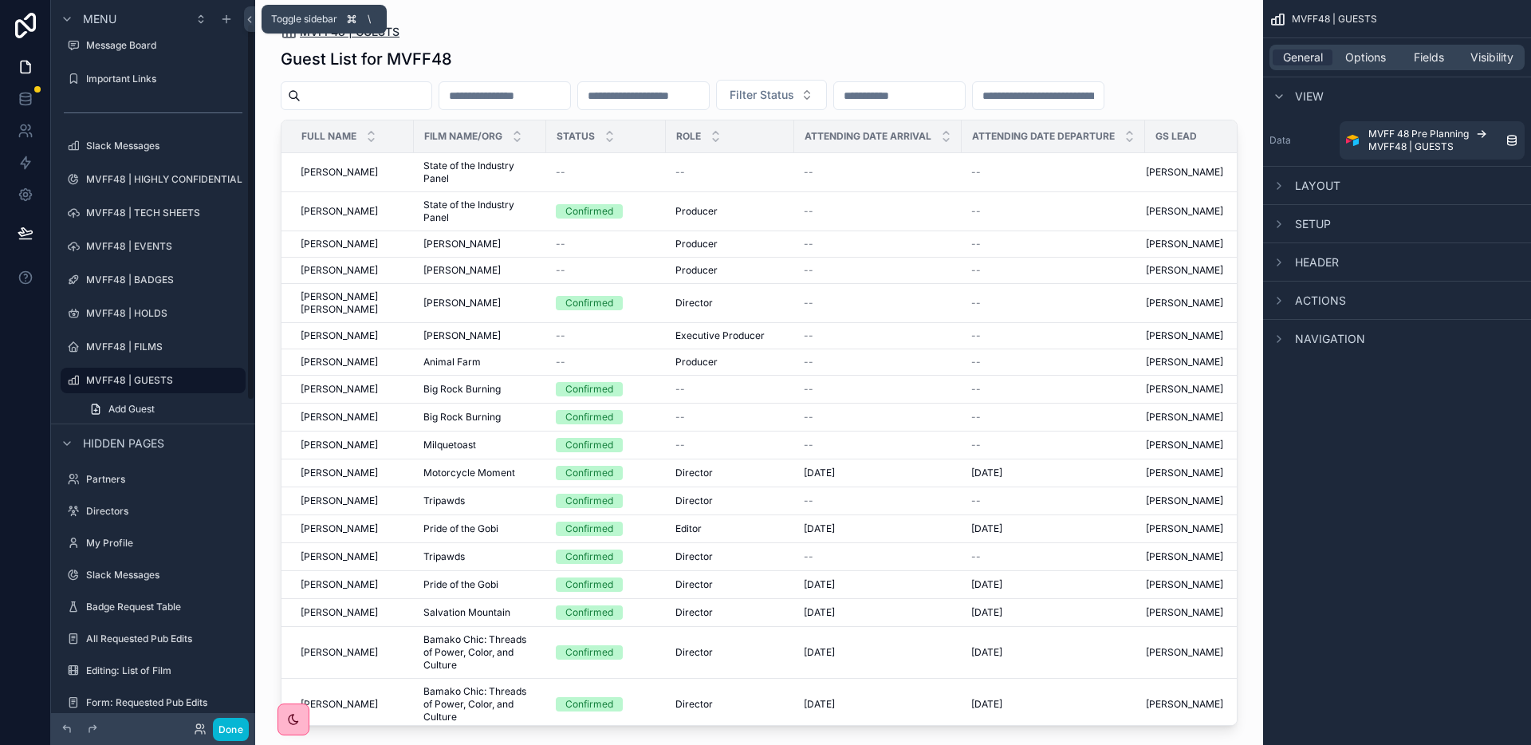
drag, startPoint x: 250, startPoint y: 11, endPoint x: 256, endPoint y: 30, distance: 19.2
click at [250, 12] on button at bounding box center [249, 19] width 11 height 26
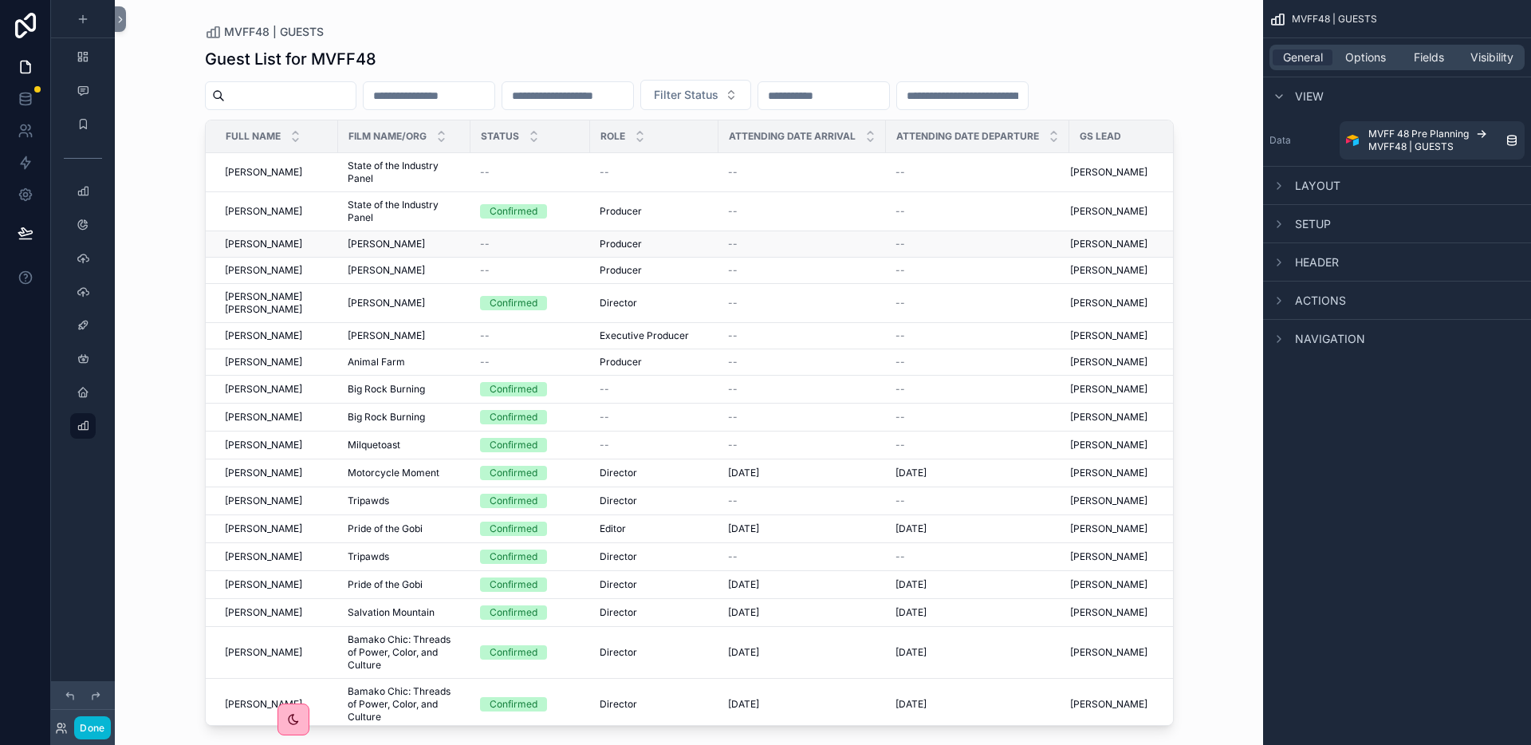
scroll to position [0, 2]
